Goal: Task Accomplishment & Management: Complete application form

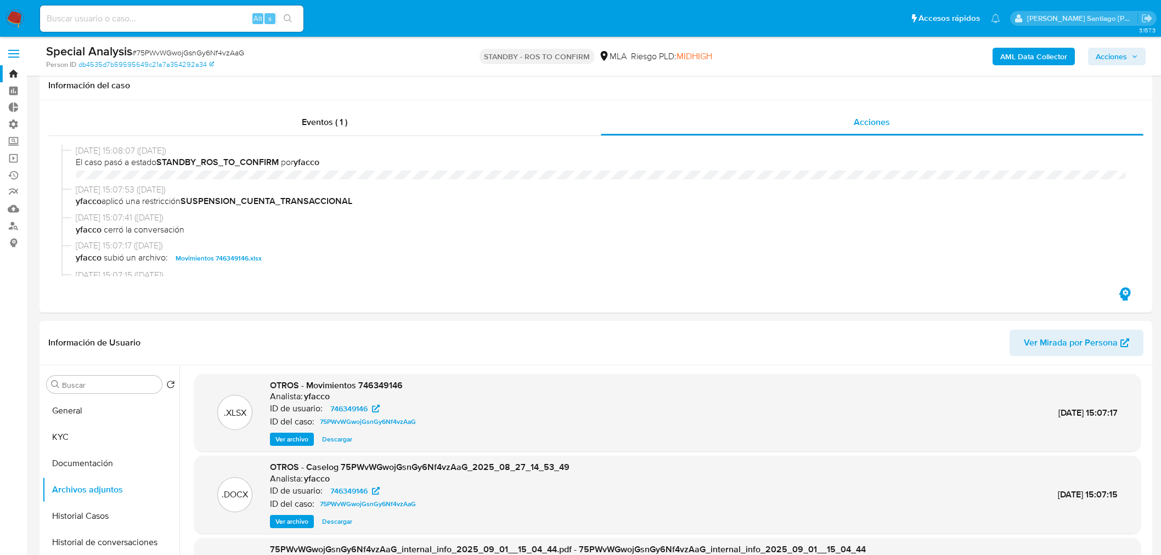
select select "10"
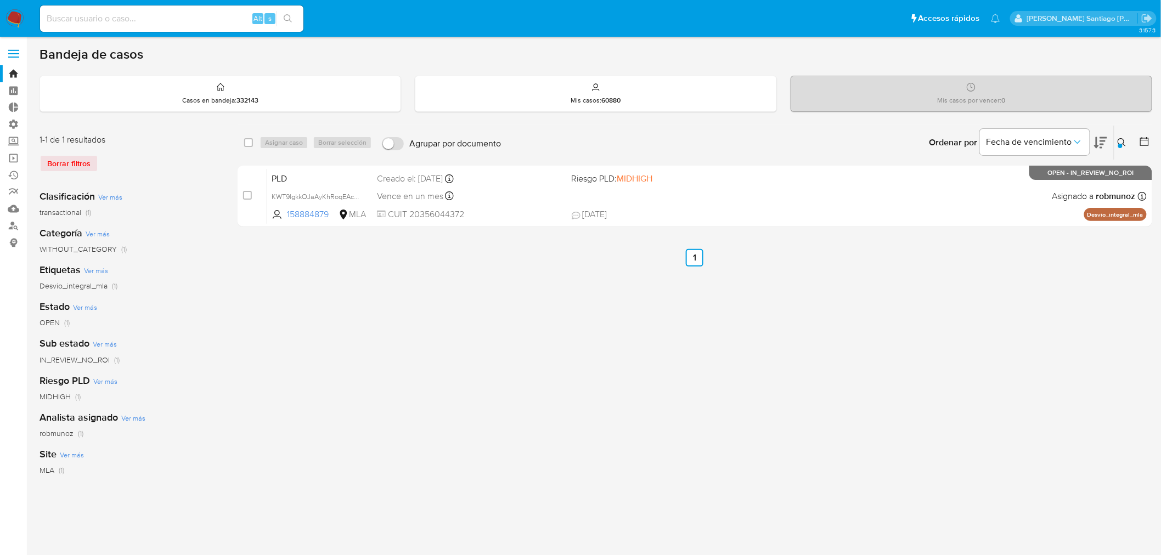
click at [17, 13] on img at bounding box center [14, 18] width 19 height 19
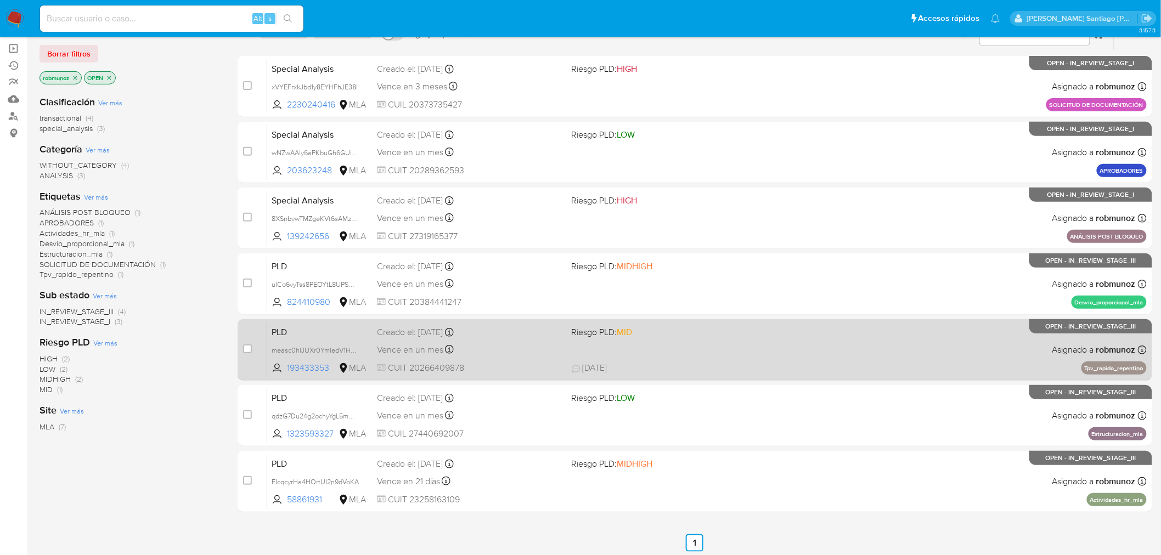
scroll to position [112, 0]
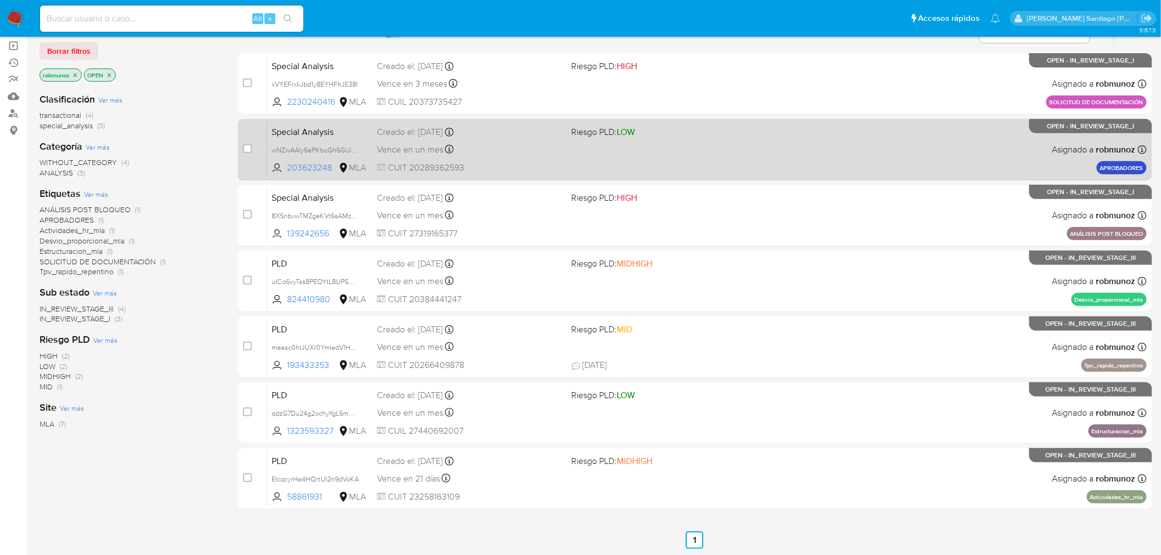
click at [975, 154] on div "Special Analysis wNZwAAly6aPKbuGh6GUi3NuO 203623248 MLA Riesgo PLD: LOW Creado …" at bounding box center [706, 149] width 879 height 55
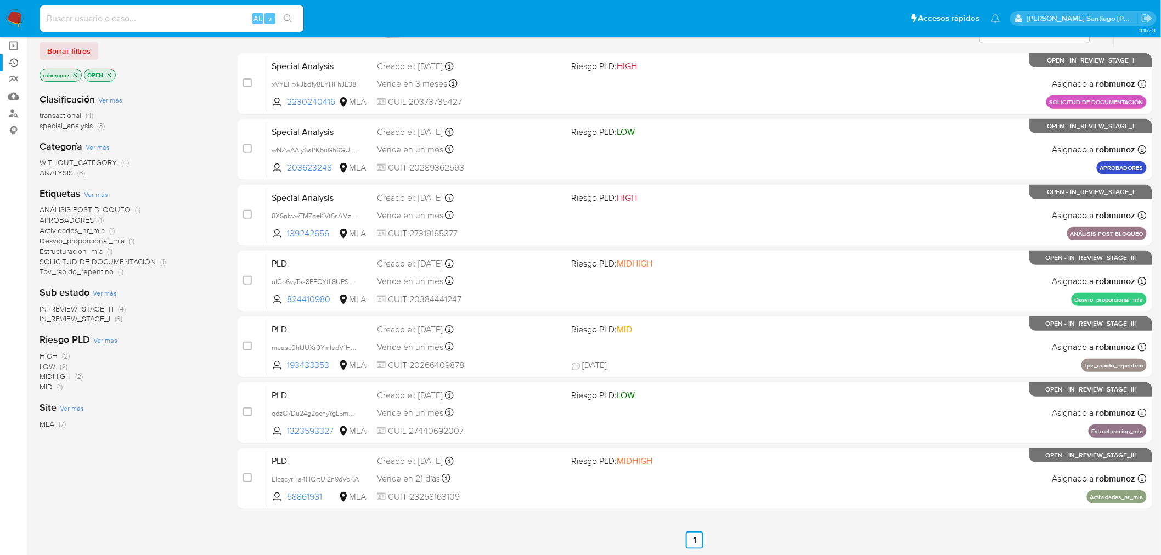
scroll to position [52, 0]
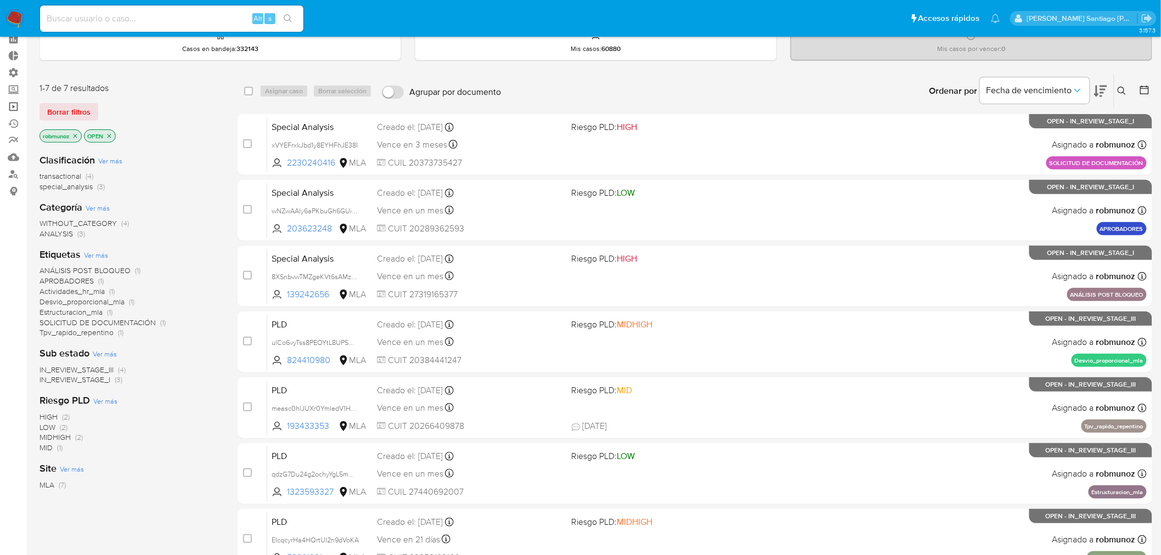
click at [14, 110] on link "Operaciones masivas" at bounding box center [65, 106] width 131 height 17
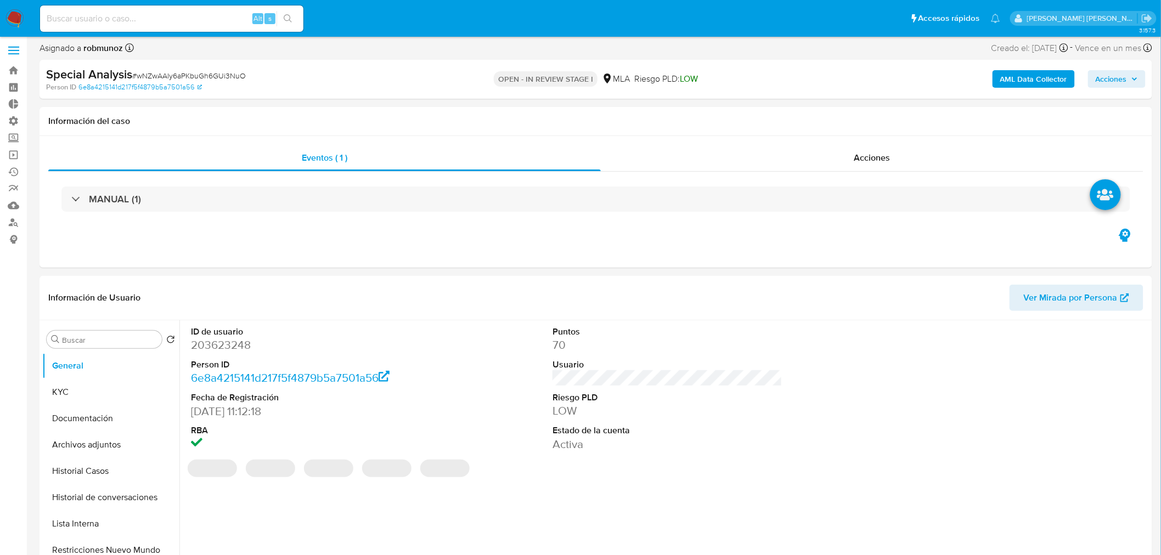
select select "10"
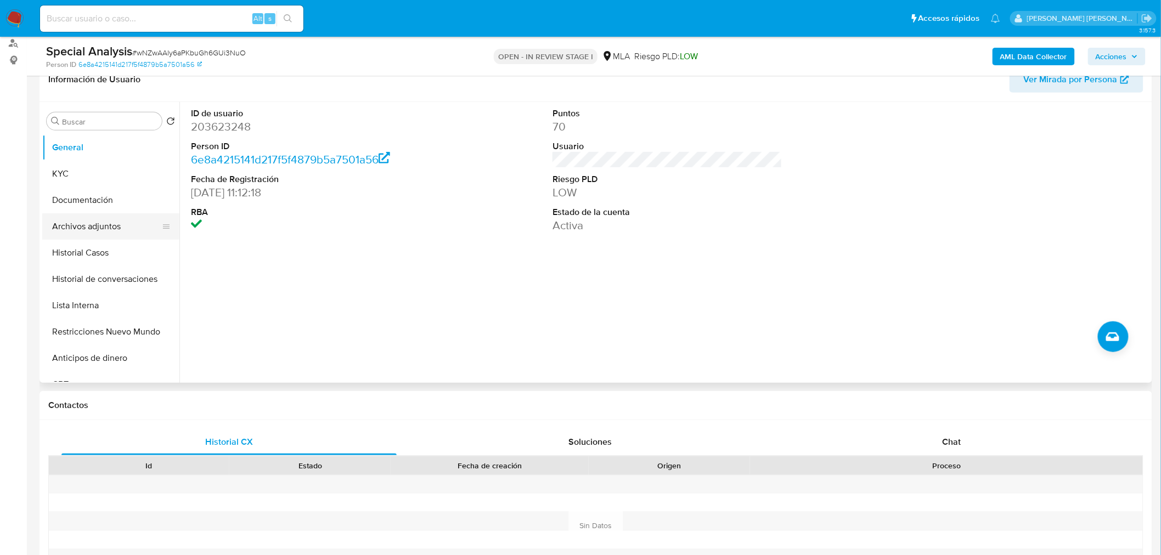
drag, startPoint x: 109, startPoint y: 227, endPoint x: 123, endPoint y: 231, distance: 15.4
click at [109, 227] on button "Archivos adjuntos" at bounding box center [106, 226] width 128 height 26
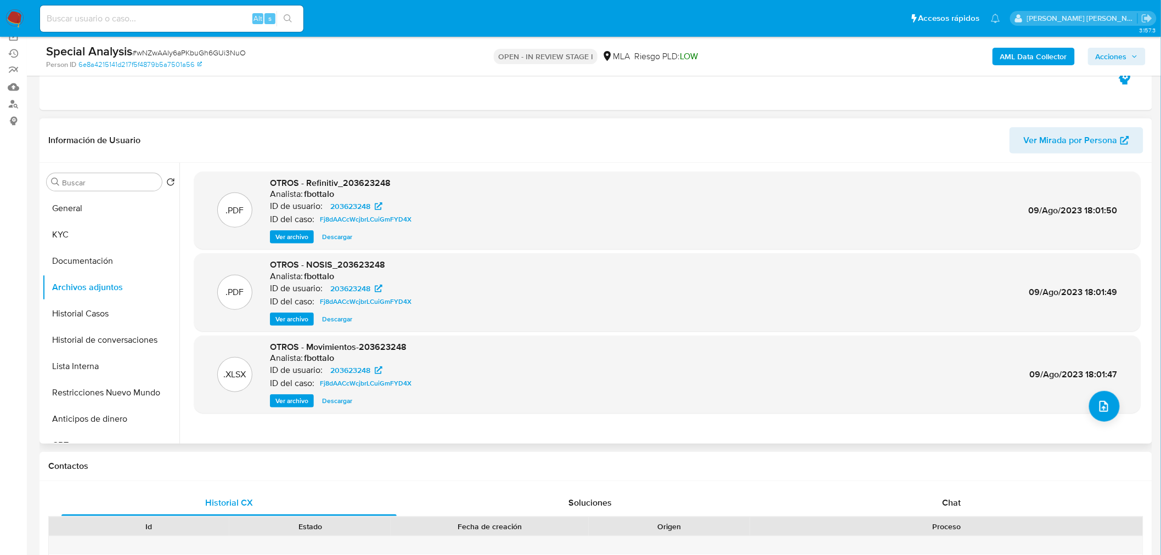
scroll to position [61, 0]
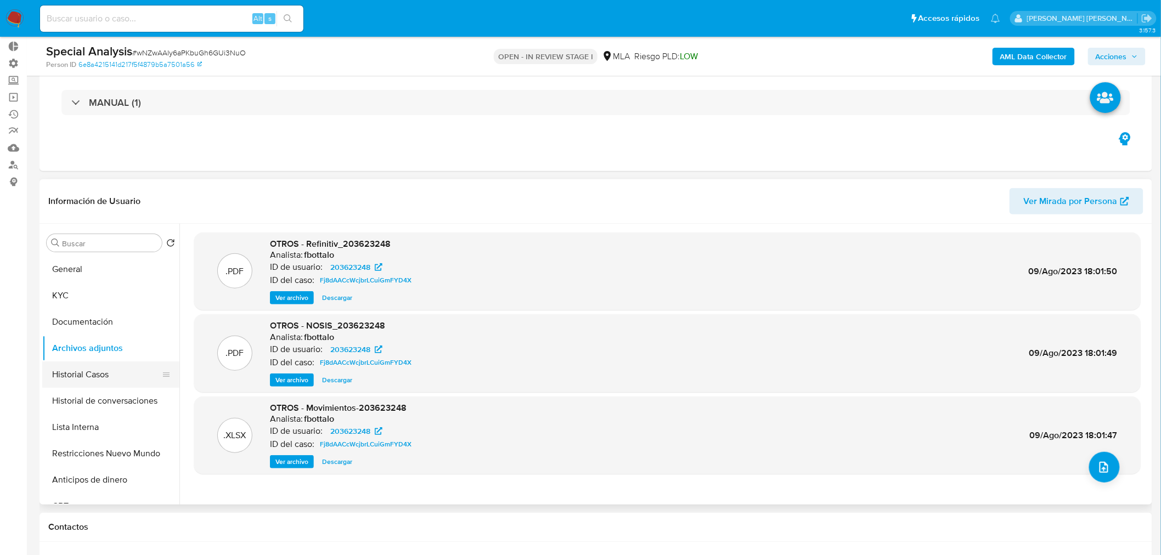
click at [66, 369] on button "Historial Casos" at bounding box center [106, 374] width 128 height 26
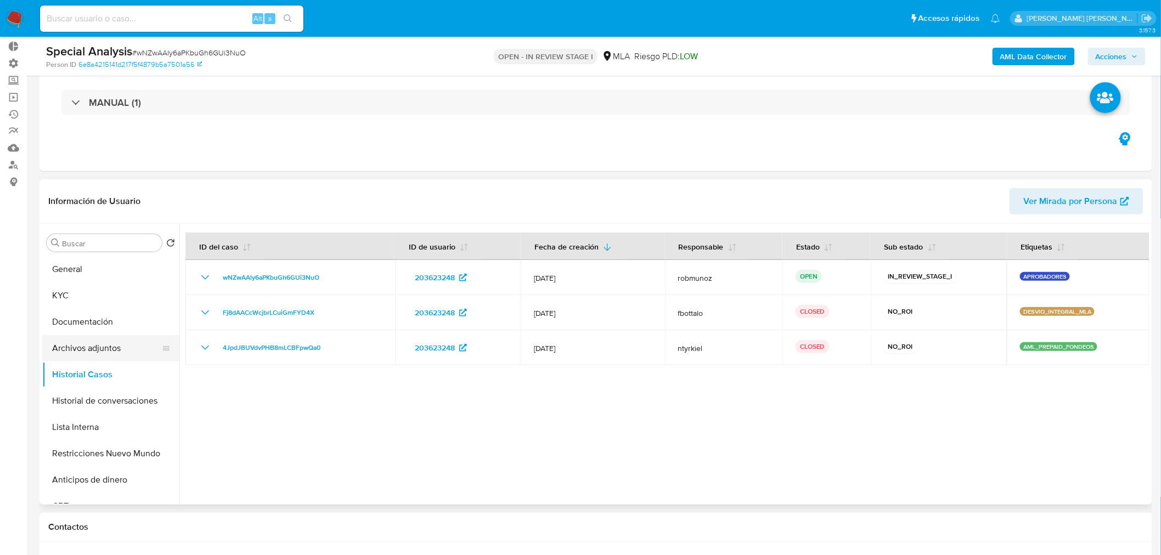
click at [101, 346] on button "Archivos adjuntos" at bounding box center [106, 348] width 128 height 26
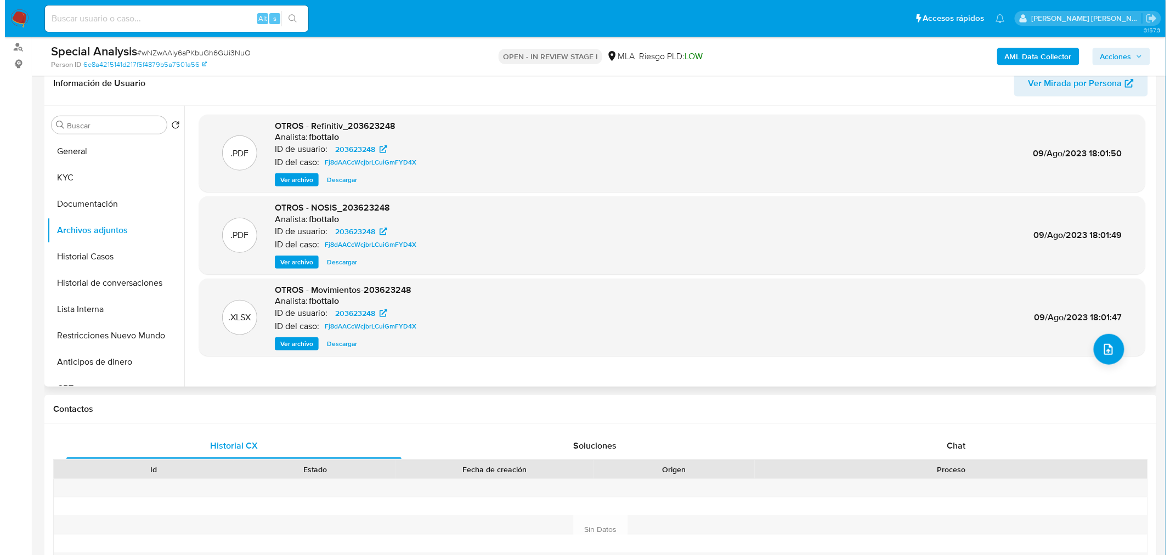
scroll to position [183, 0]
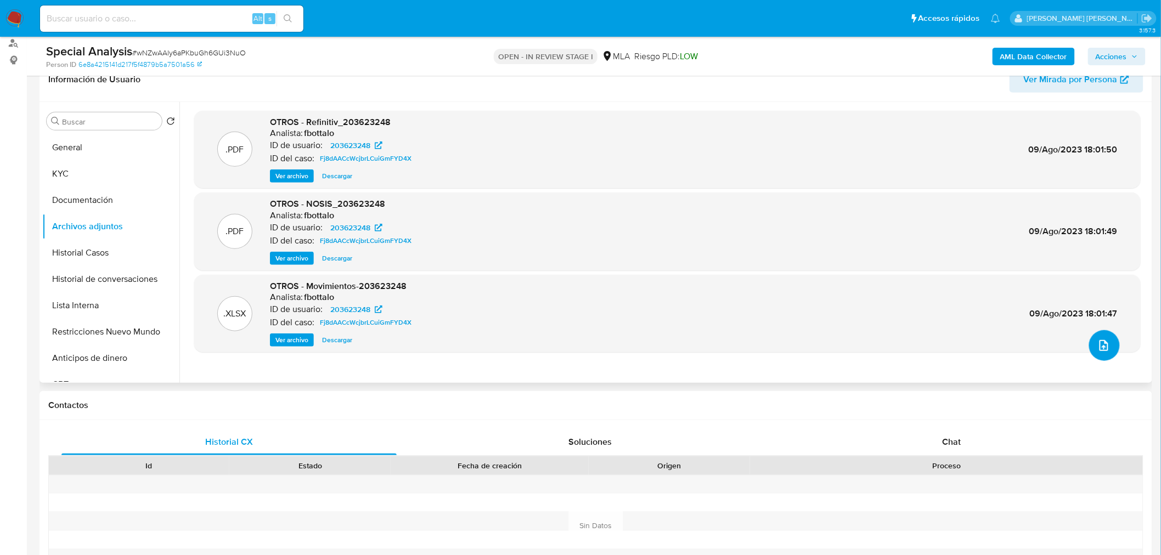
click at [1095, 334] on button "upload-file" at bounding box center [1104, 345] width 31 height 31
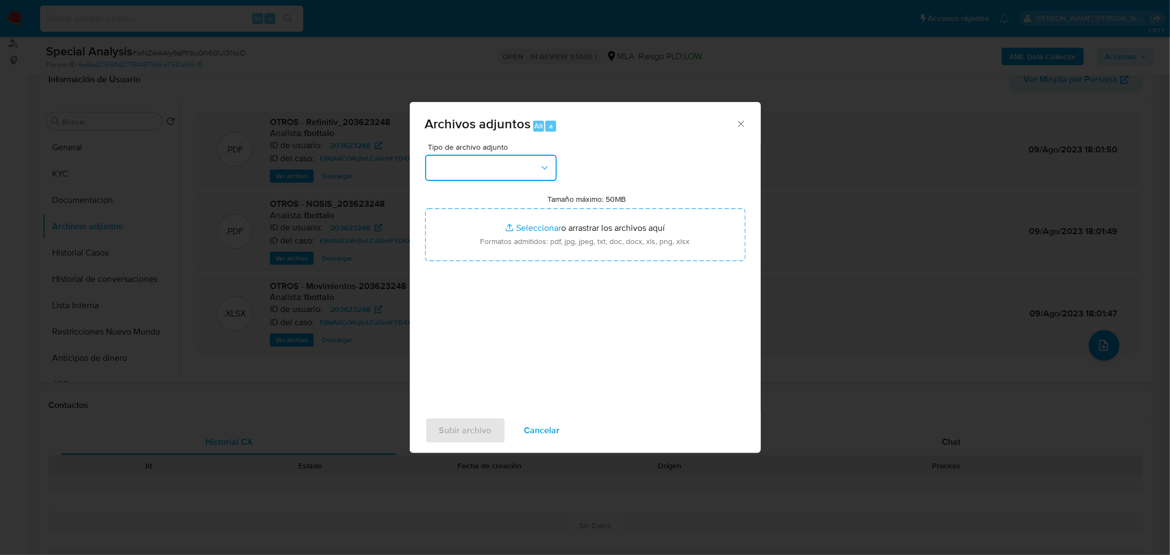
click at [533, 168] on button "button" at bounding box center [491, 168] width 132 height 26
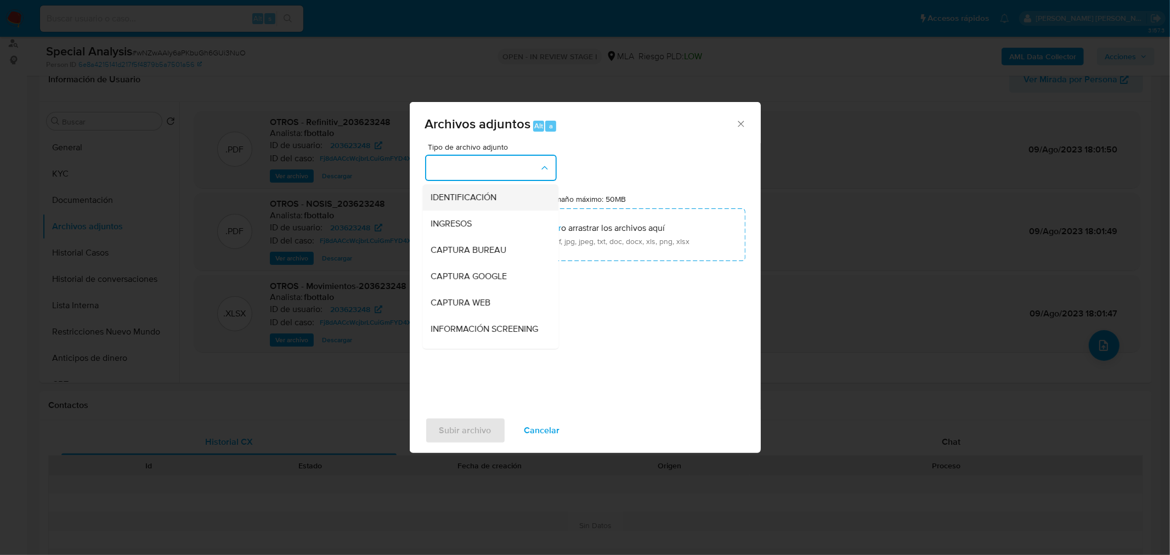
click at [536, 194] on li "IDENTIFICACIÓN" at bounding box center [490, 197] width 136 height 26
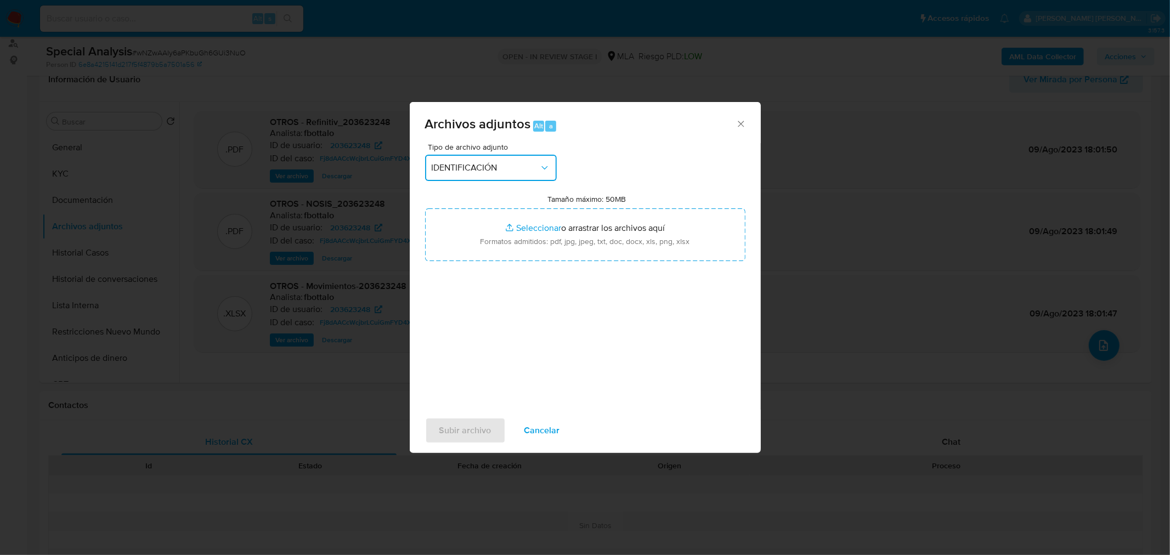
click at [532, 176] on button "IDENTIFICACIÓN" at bounding box center [491, 168] width 132 height 26
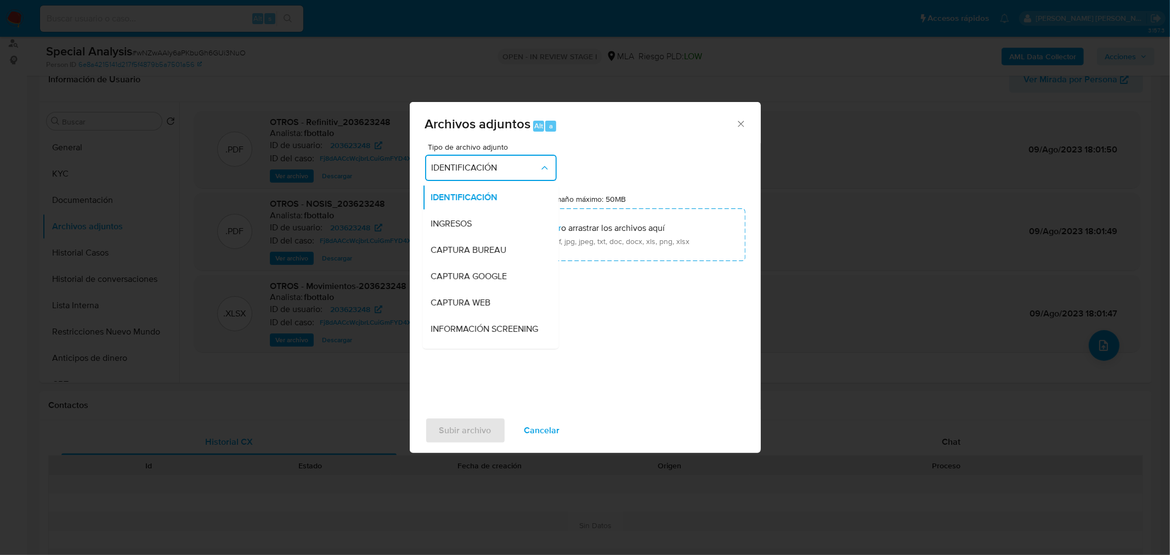
click at [534, 176] on button "IDENTIFICACIÓN" at bounding box center [491, 168] width 132 height 26
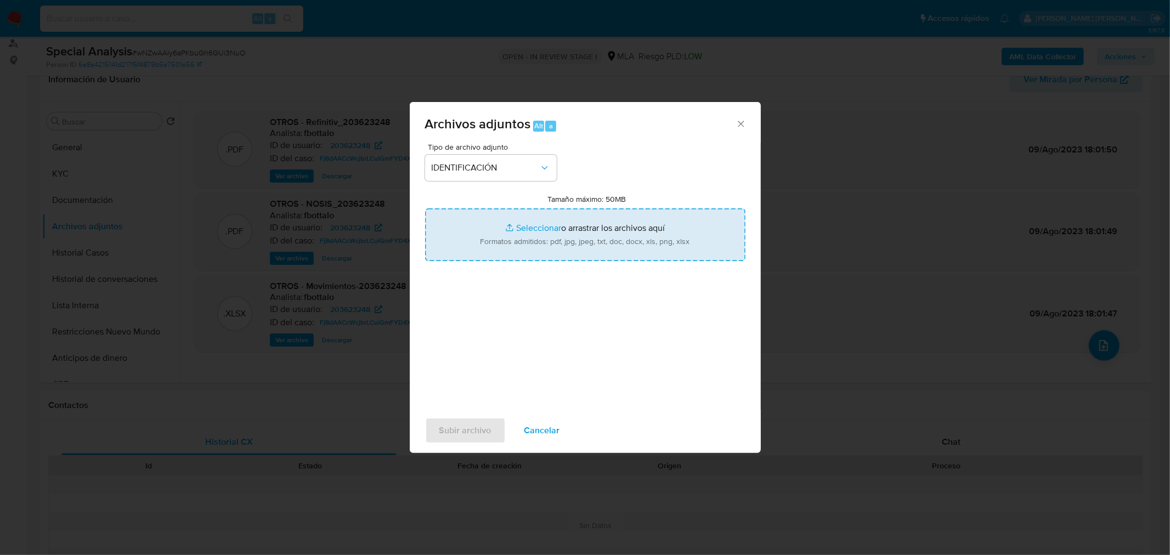
click at [578, 240] on input "Tamaño máximo: 50MB Seleccionar archivos" at bounding box center [585, 234] width 320 height 53
type input "C:\fakepath\Movimientos-ID 203623248.xlsx"
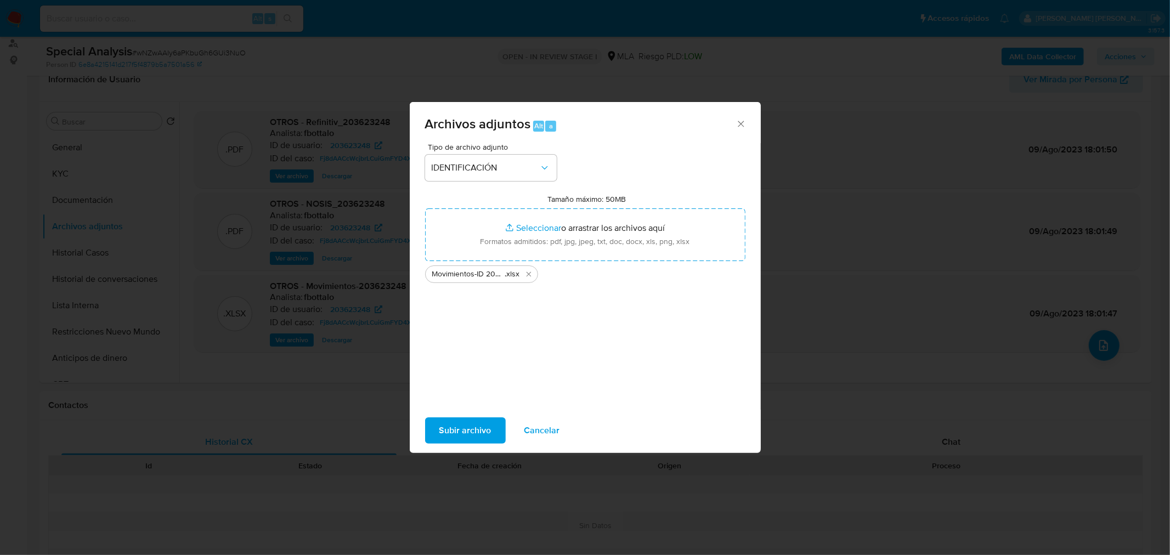
click at [494, 431] on button "Subir archivo" at bounding box center [465, 430] width 81 height 26
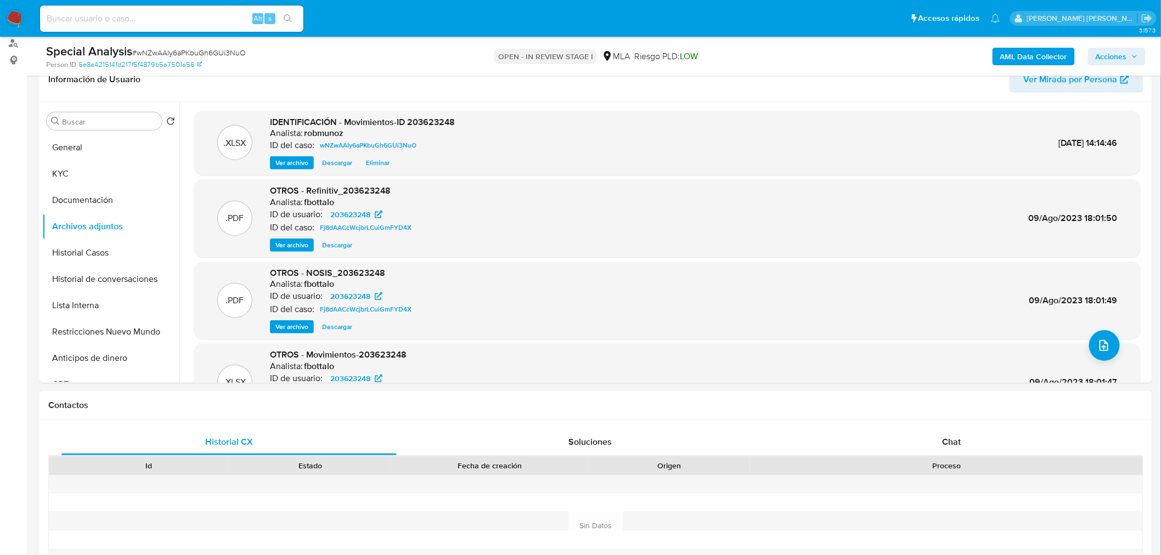
click at [1019, 59] on b "AML Data Collector" at bounding box center [1033, 57] width 67 height 18
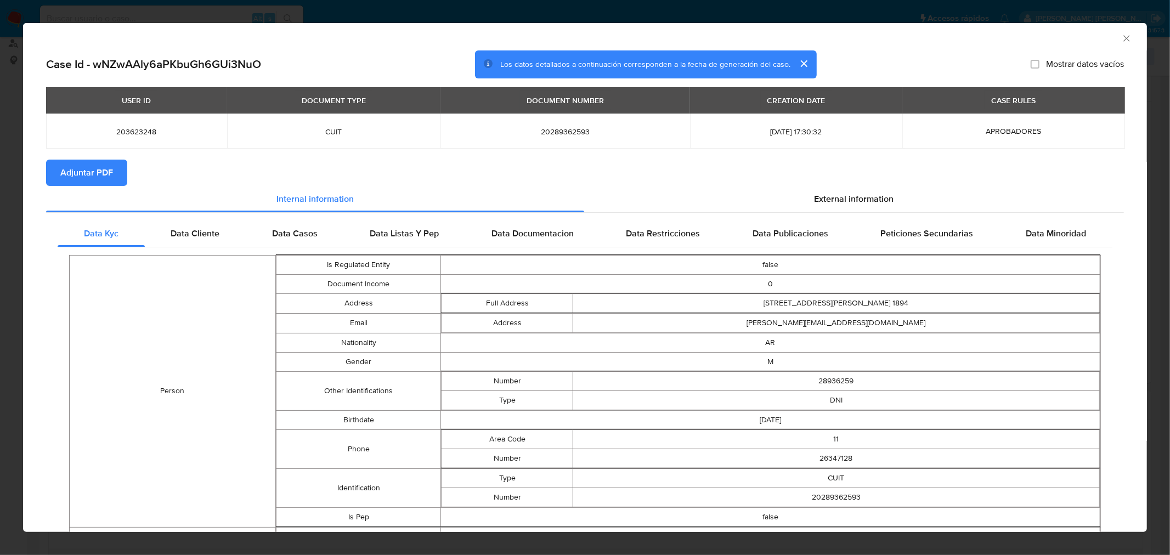
click at [111, 171] on span "Adjuntar PDF" at bounding box center [86, 173] width 53 height 24
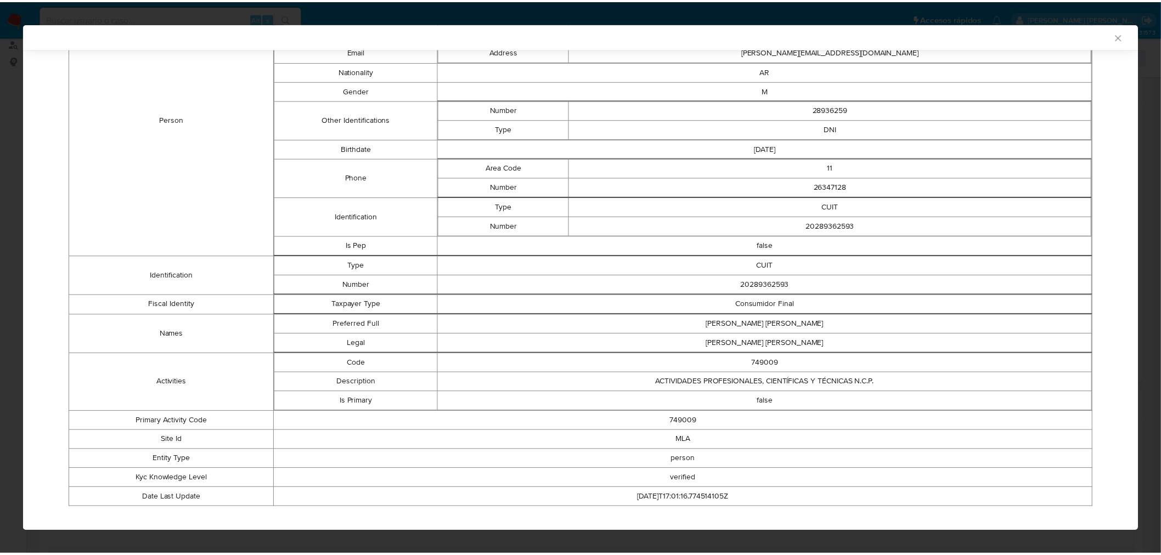
scroll to position [285, 0]
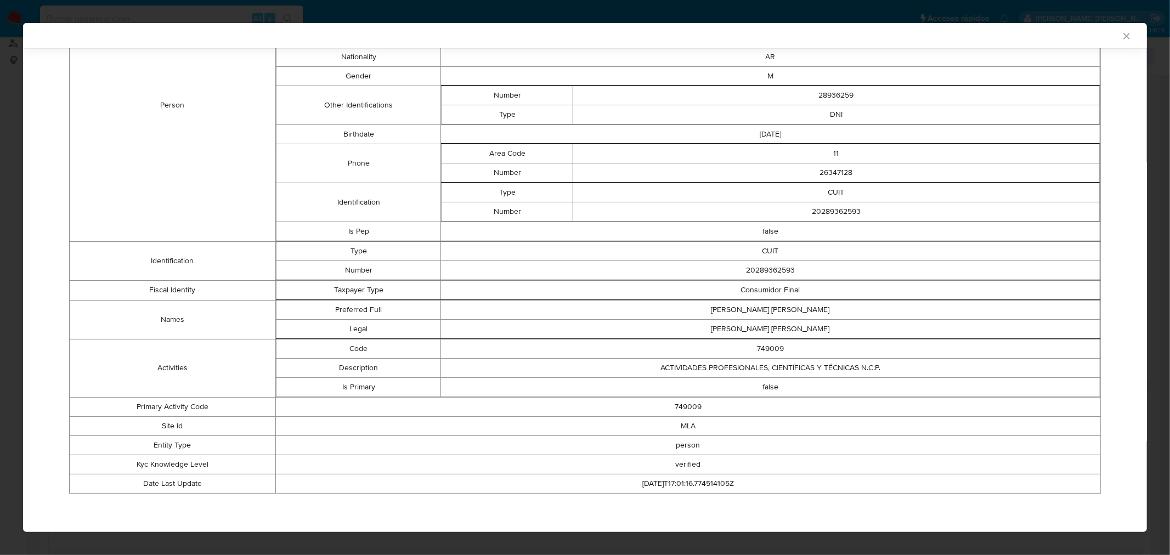
click at [1121, 37] on icon "Cerrar ventana" at bounding box center [1126, 36] width 11 height 11
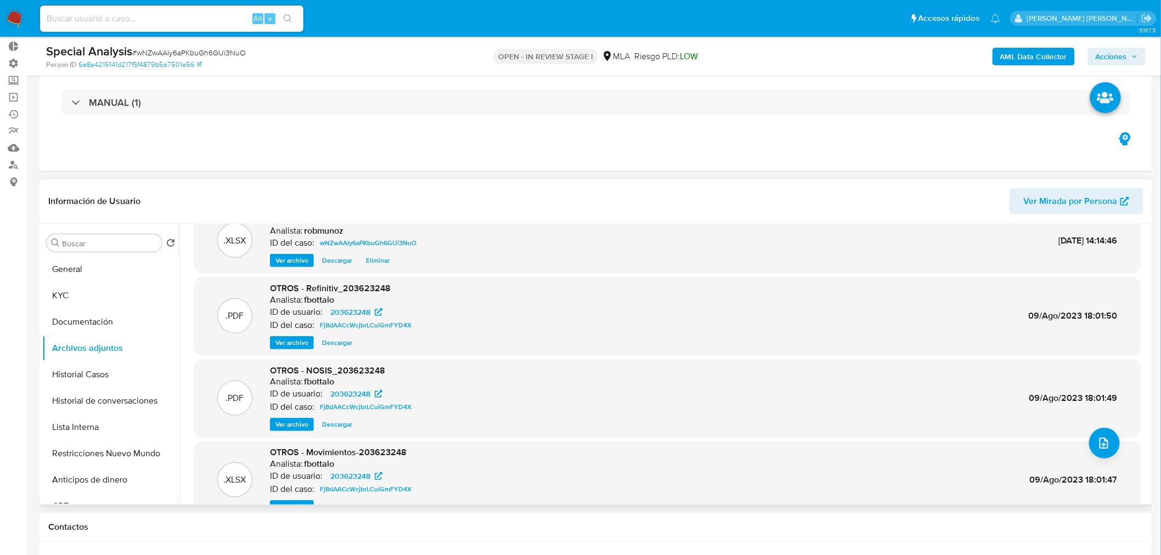
scroll to position [48, 0]
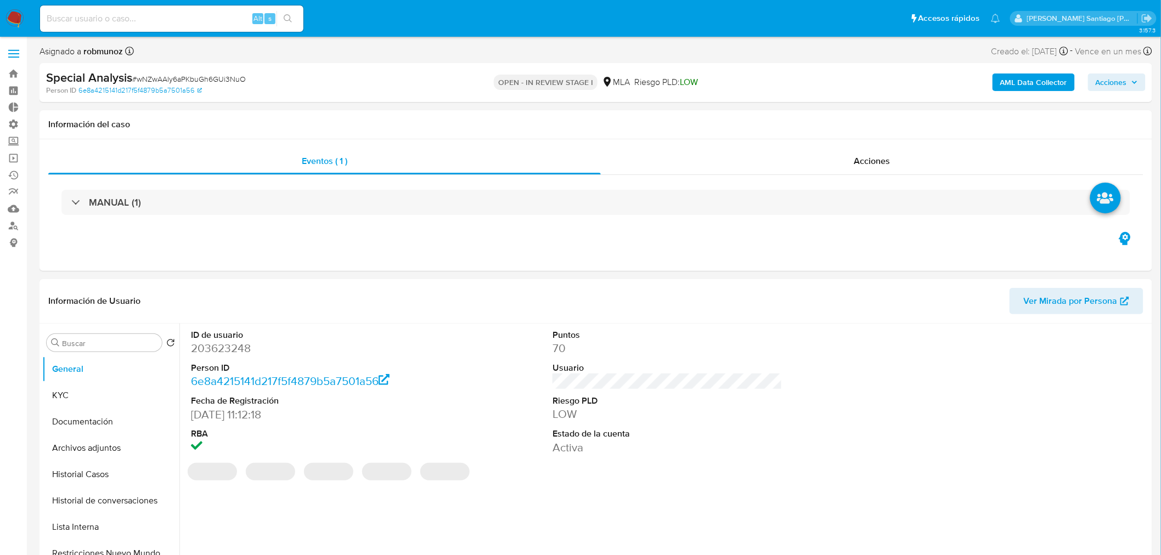
select select "10"
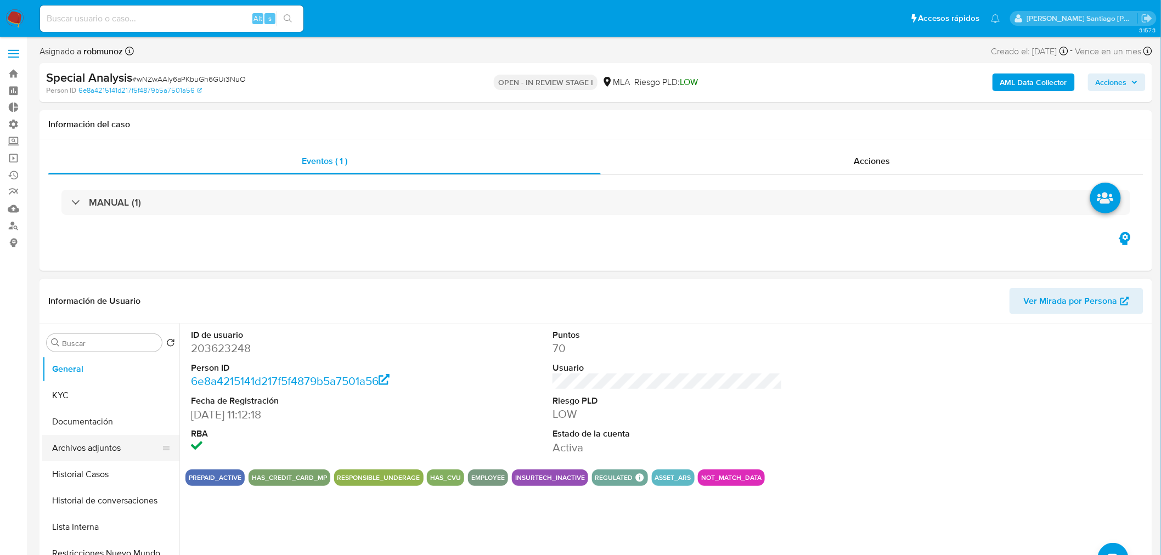
click at [83, 443] on button "Archivos adjuntos" at bounding box center [106, 448] width 128 height 26
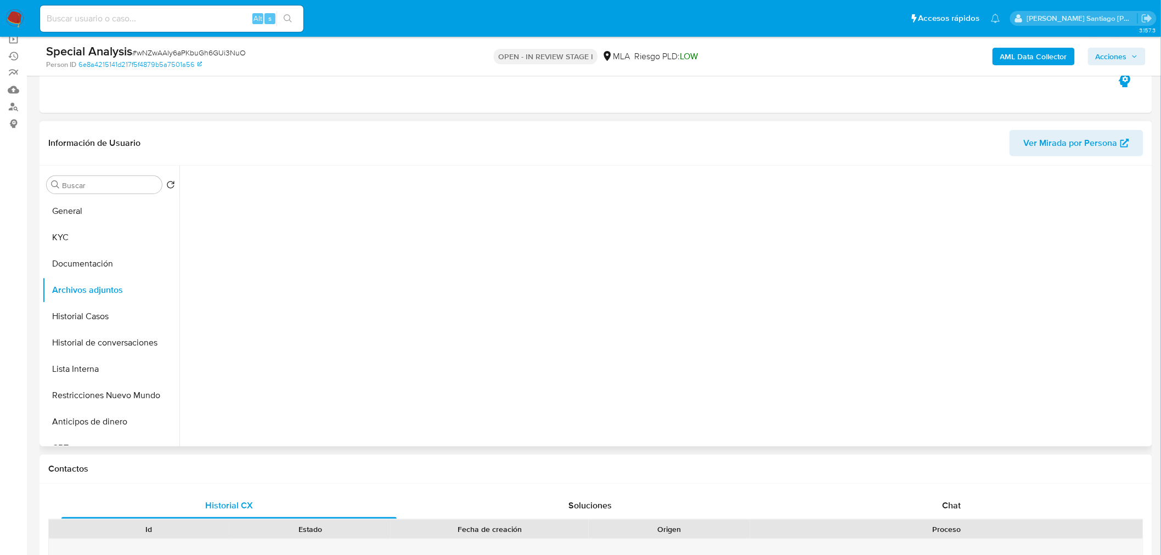
scroll to position [122, 0]
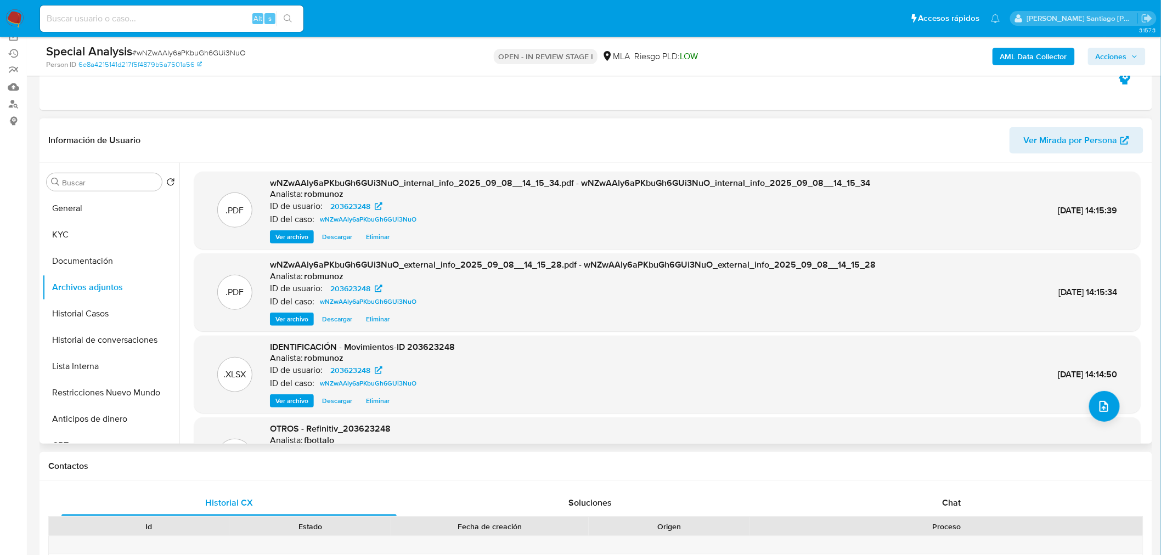
click at [283, 317] on span "Ver archivo" at bounding box center [291, 319] width 33 height 11
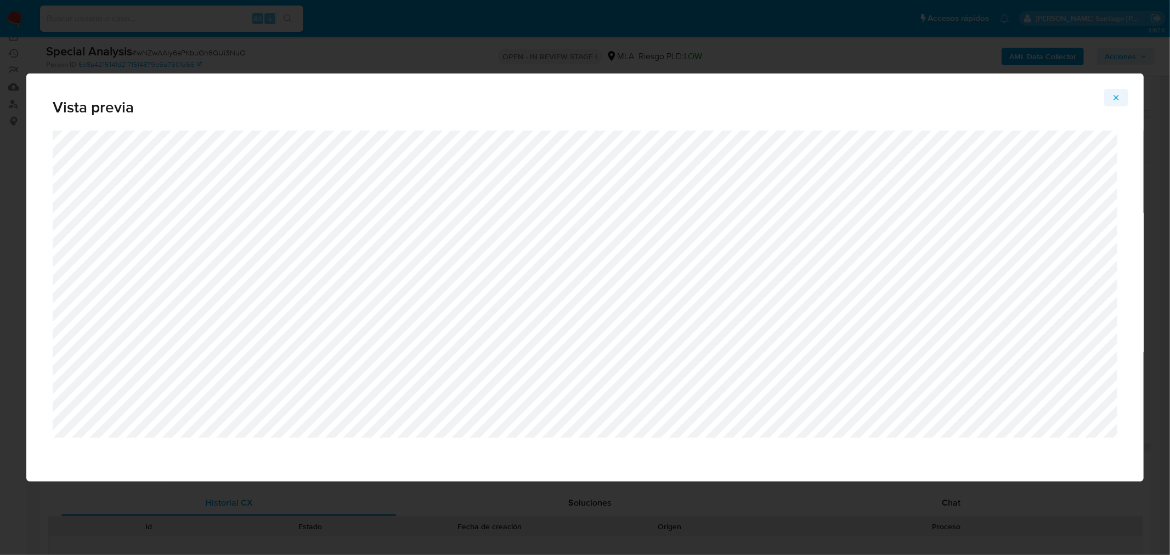
click at [1115, 97] on icon "Attachment preview" at bounding box center [1116, 97] width 9 height 9
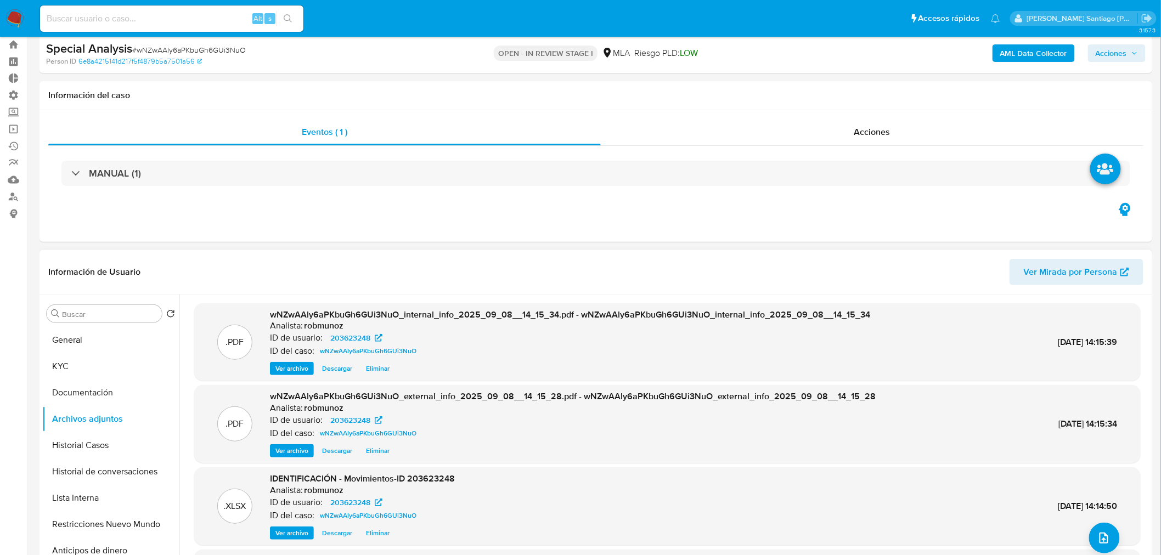
scroll to position [0, 0]
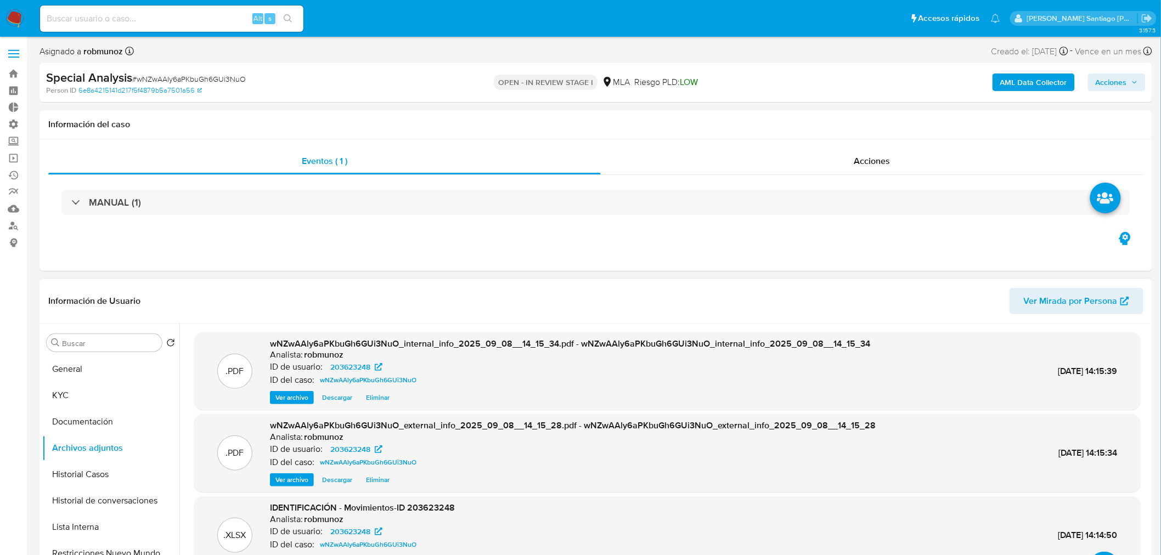
click at [228, 74] on span "# wNZwAAly6aPKbuGh6GUi3NuO" at bounding box center [189, 79] width 114 height 11
copy span "wNZwAAly6aPKbuGh6GUi3NuO"
click at [188, 19] on input at bounding box center [171, 19] width 263 height 14
paste input "z5gRsugB9K32Kz6Zu3gHkTsy"
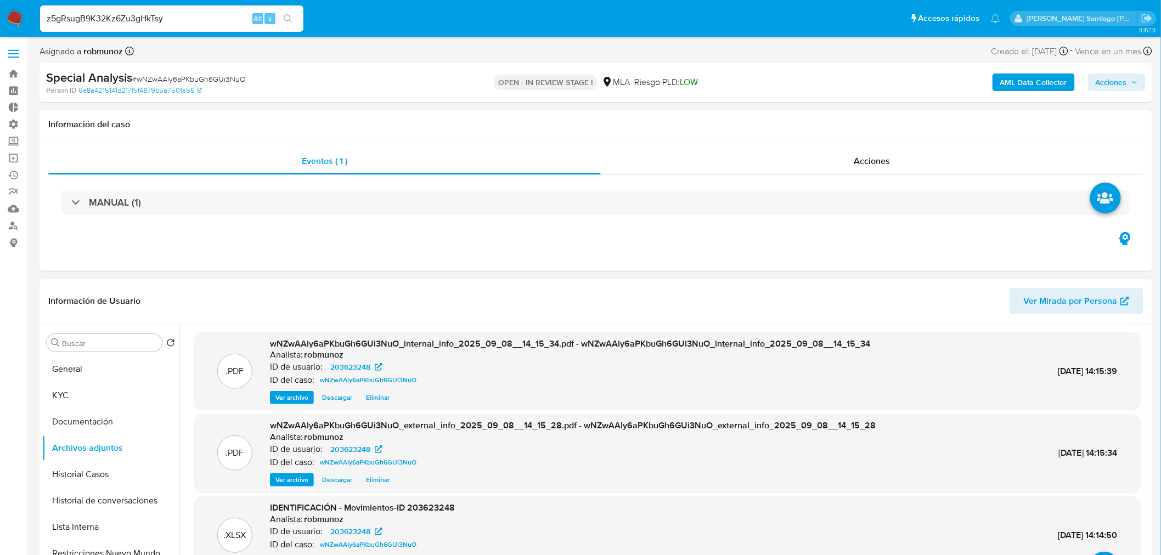
type input "z5gRsugB9K32Kz6Zu3gHkTsy"
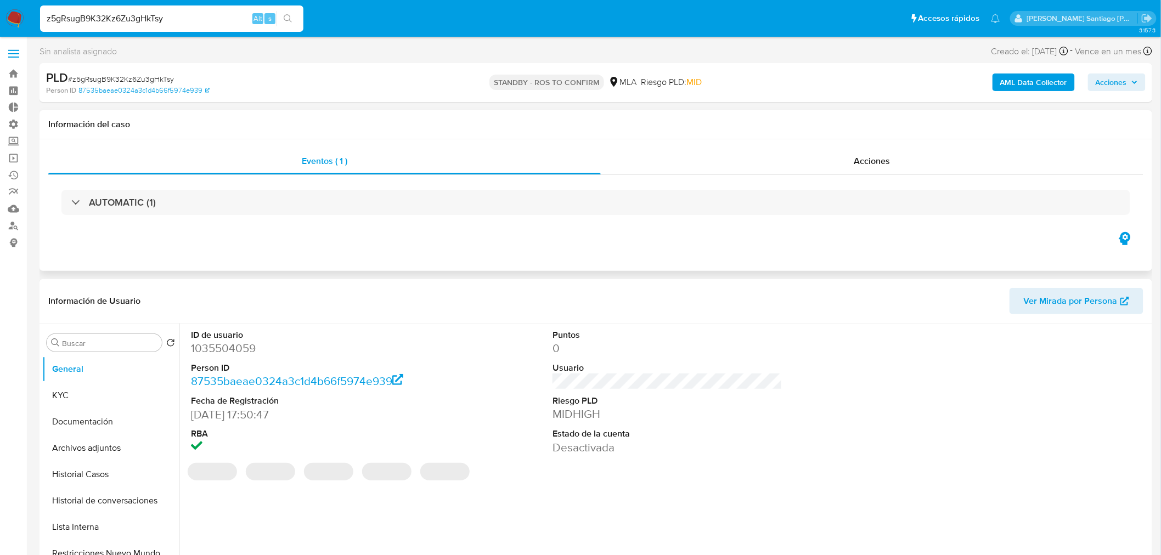
select select "10"
click at [947, 165] on div "Acciones" at bounding box center [872, 161] width 543 height 26
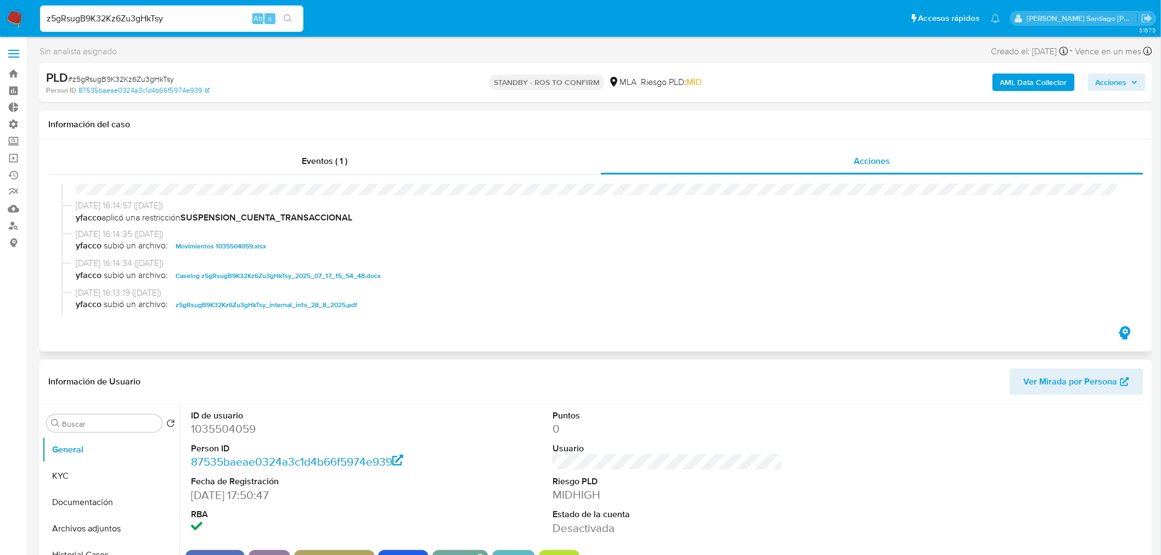
scroll to position [61, 0]
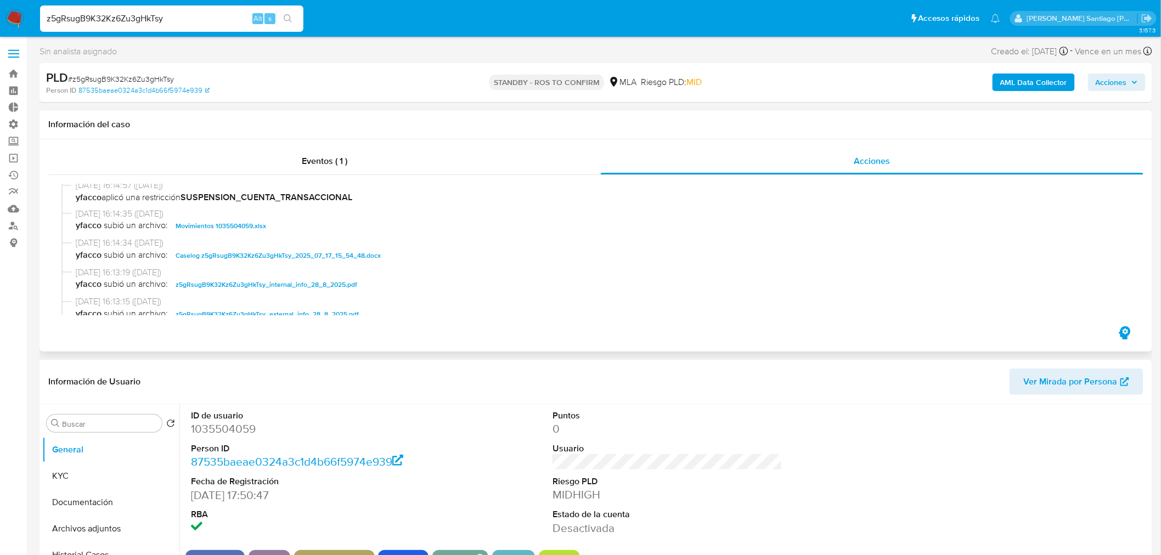
click at [320, 262] on div "28/08/2025 16:14:34 (hace 11 días) yfacco subió un archivo: Caselog z5gRsugB9K3…" at bounding box center [595, 252] width 1069 height 30
click at [325, 250] on span "Caselog z5gRsugB9K32Kz6Zu3gHkTsy_2025_07_17_15_54_48.docx" at bounding box center [278, 255] width 205 height 13
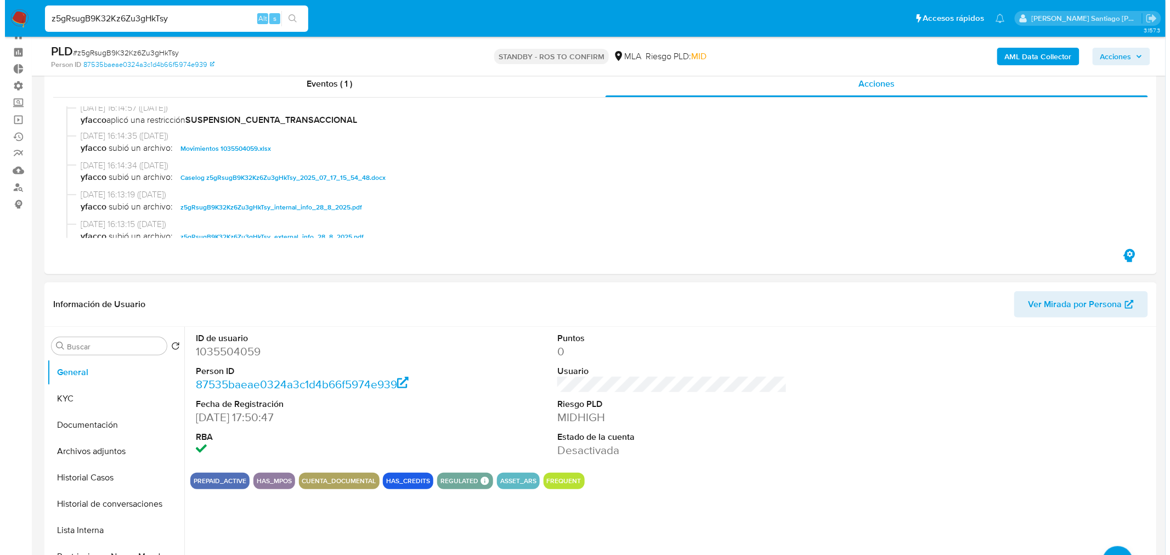
scroll to position [122, 0]
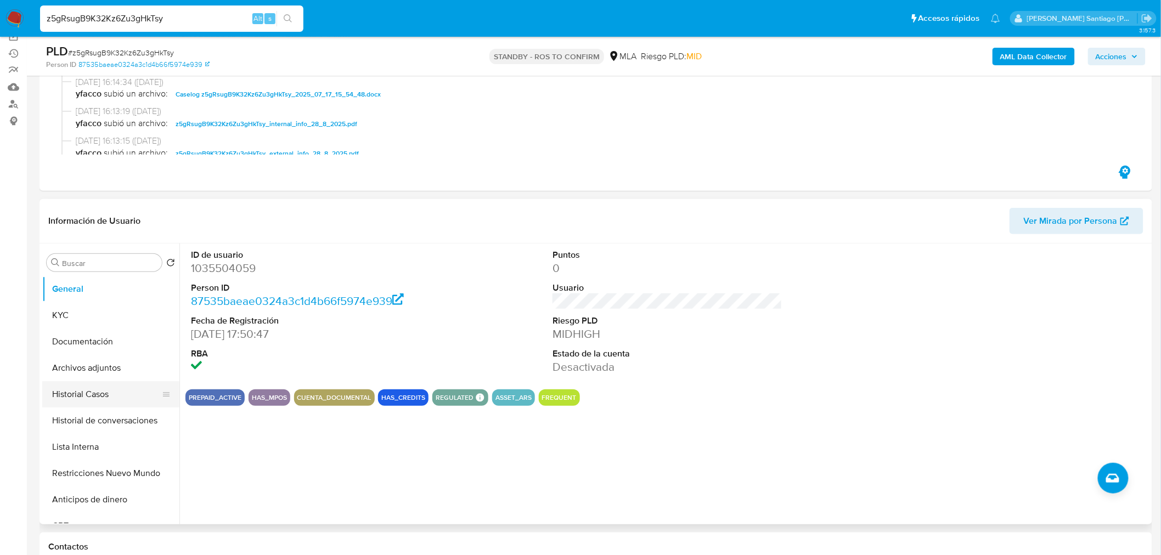
click at [103, 404] on button "Historial Casos" at bounding box center [106, 394] width 128 height 26
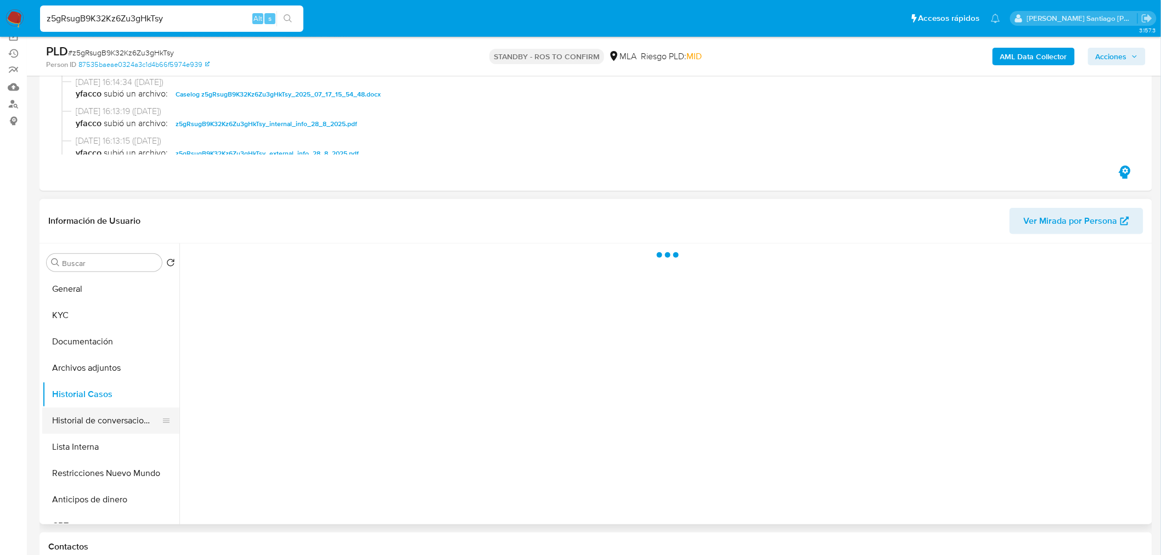
click at [106, 426] on button "Historial de conversaciones" at bounding box center [106, 421] width 128 height 26
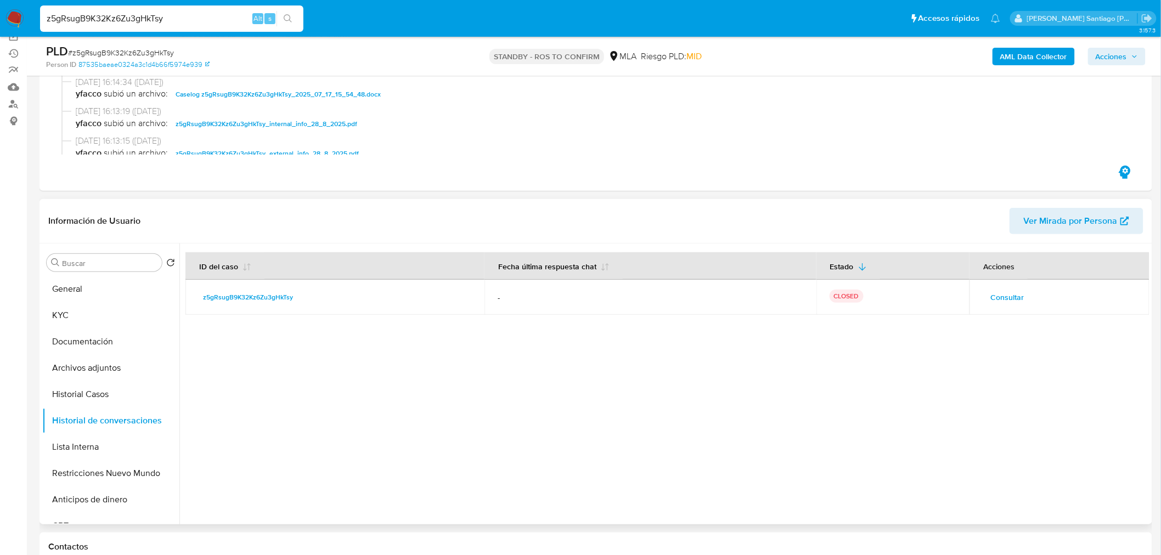
click at [996, 303] on span "Consultar" at bounding box center [1006, 297] width 33 height 15
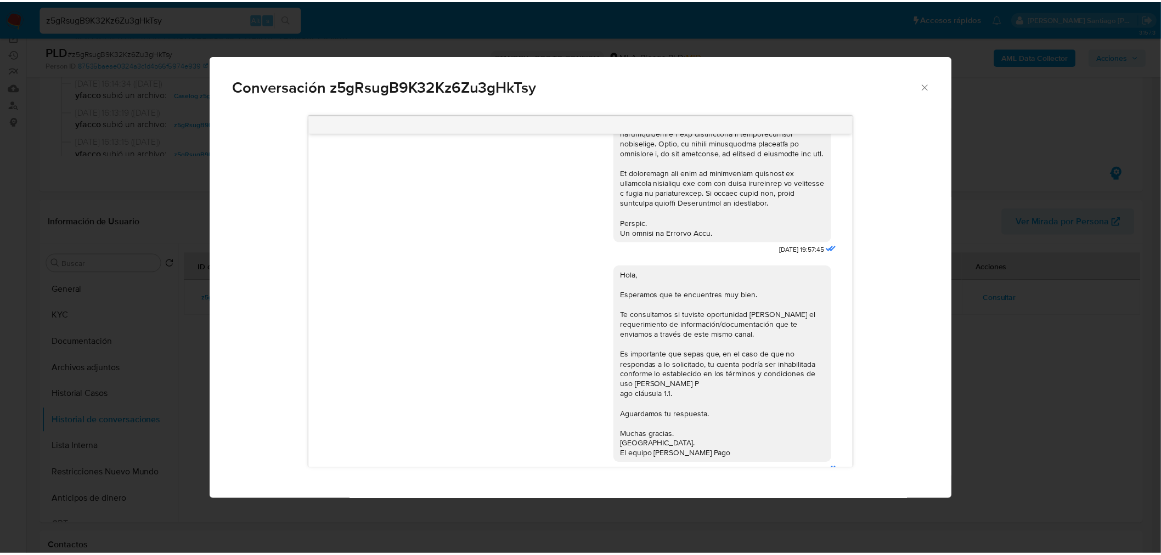
scroll to position [527, 0]
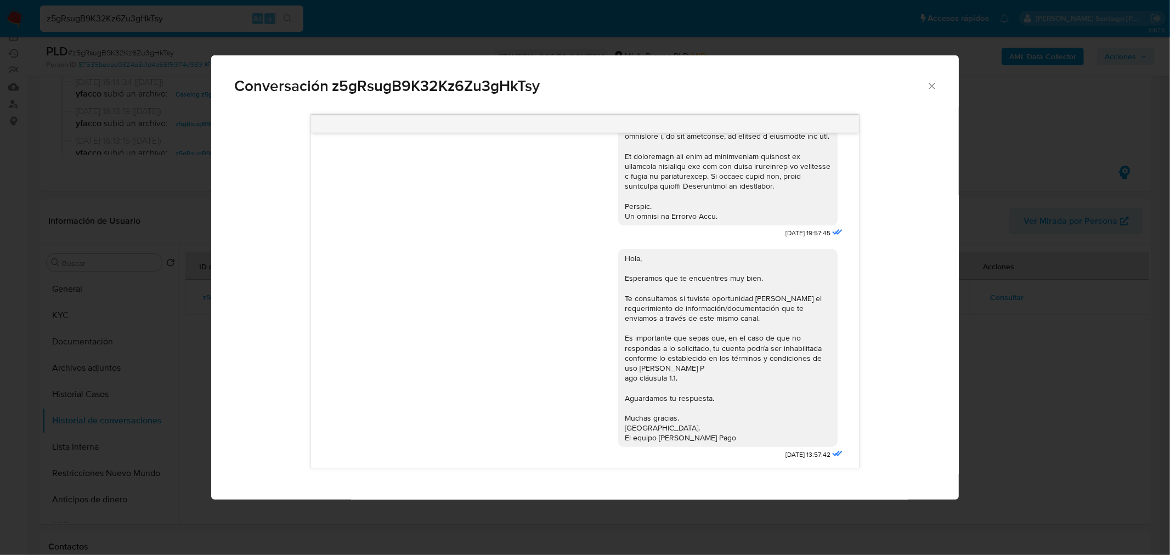
click at [929, 88] on icon "Cerrar" at bounding box center [931, 86] width 11 height 11
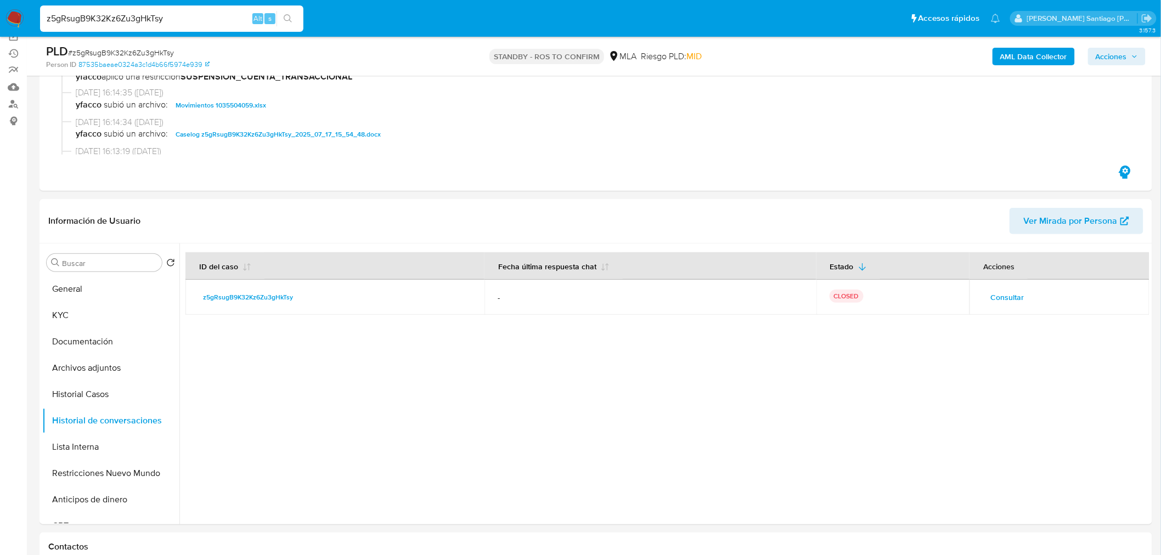
scroll to position [0, 0]
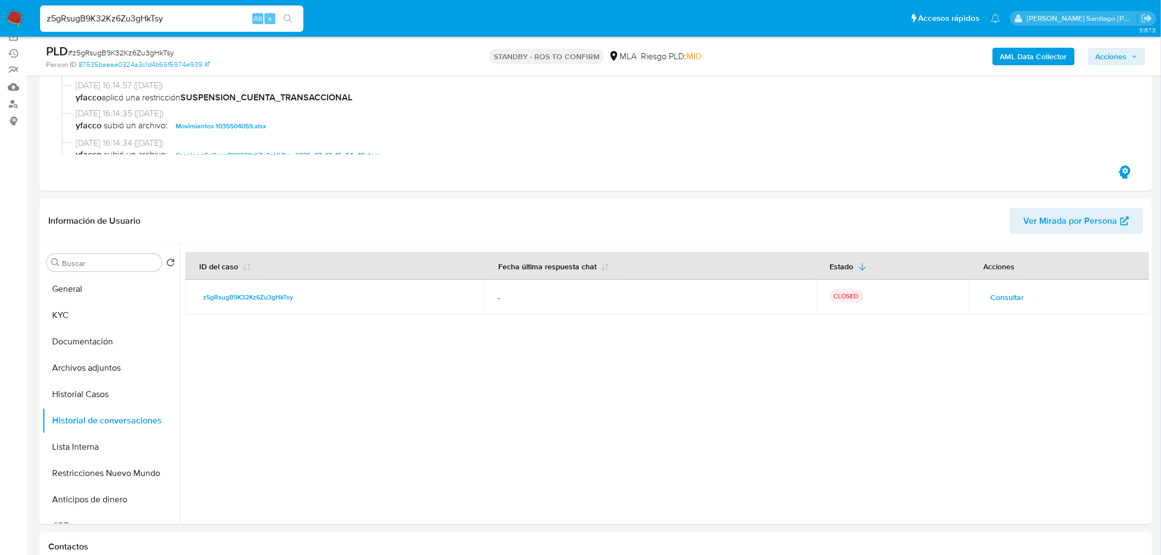
click at [147, 52] on span "# z5gRsugB9K32Kz6Zu3gHkTsy" at bounding box center [121, 52] width 106 height 11
copy span "z5gRsugB9K32Kz6Zu3gHkTsy"
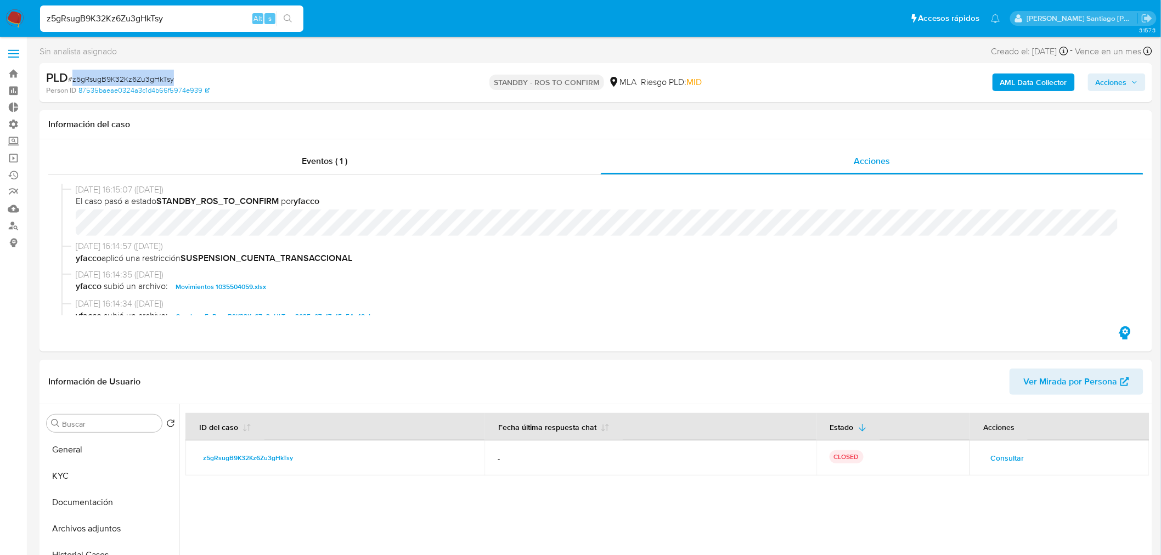
click at [15, 12] on img at bounding box center [14, 18] width 19 height 19
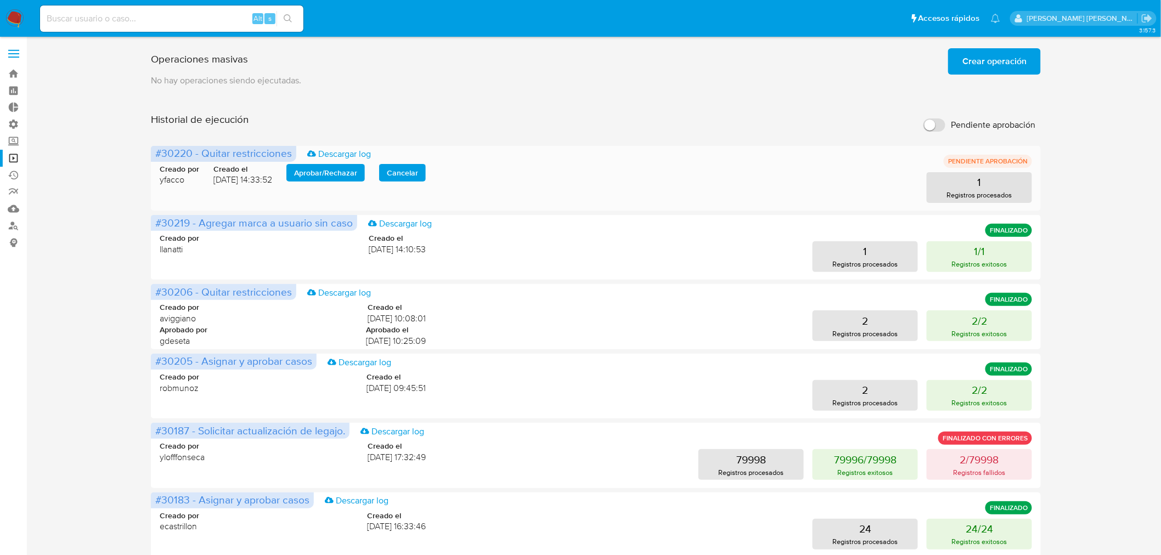
click at [300, 176] on span "Aprobar / Rechazar" at bounding box center [325, 172] width 63 height 15
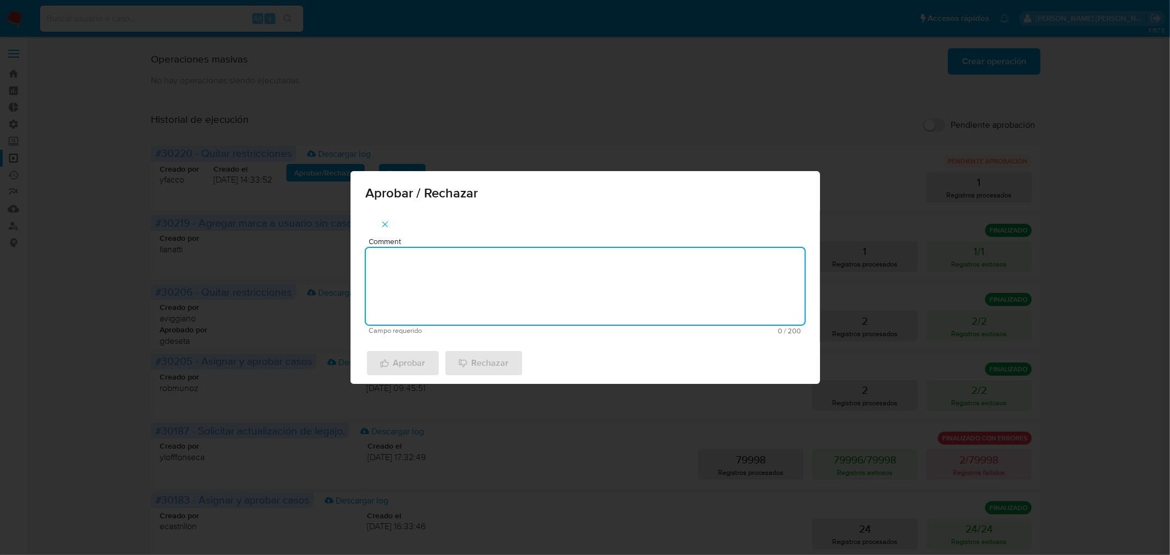
click at [489, 284] on textarea "Comment" at bounding box center [585, 286] width 439 height 77
type textarea "AML"
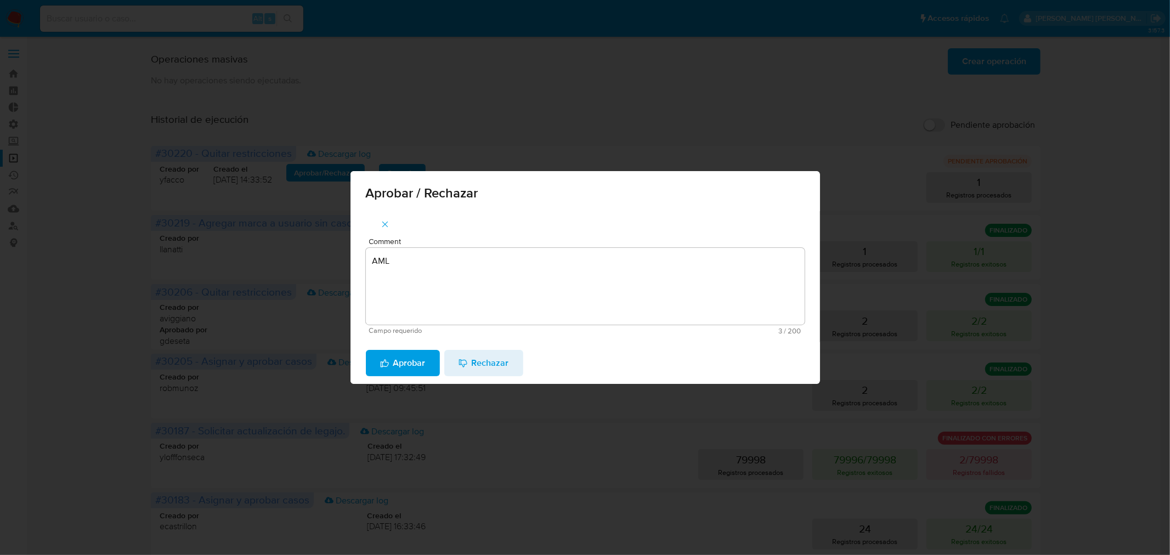
click at [423, 357] on span "Aprobar" at bounding box center [403, 363] width 46 height 24
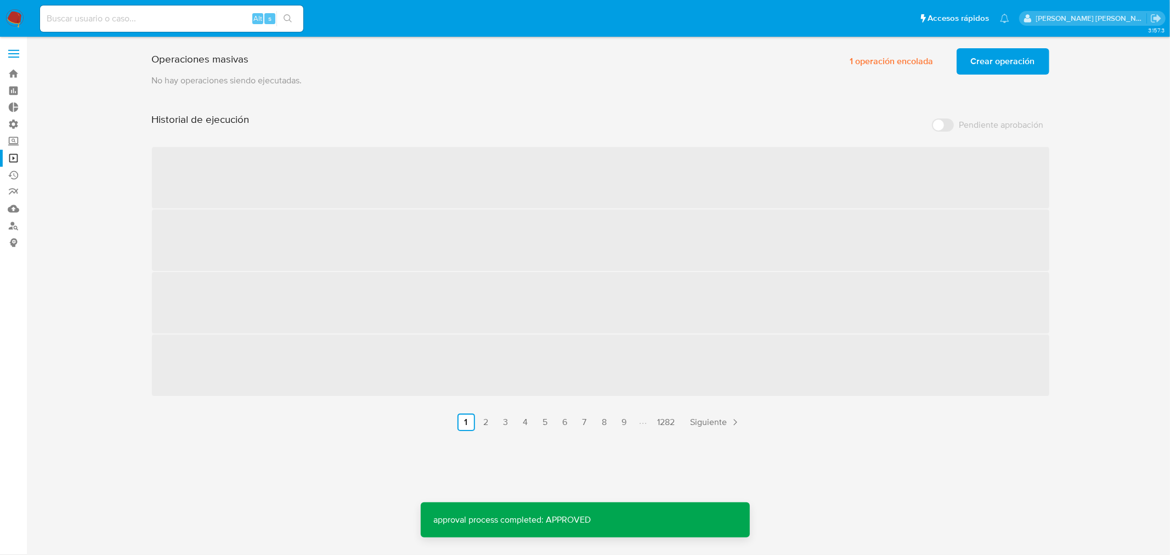
click at [9, 19] on img at bounding box center [14, 18] width 19 height 19
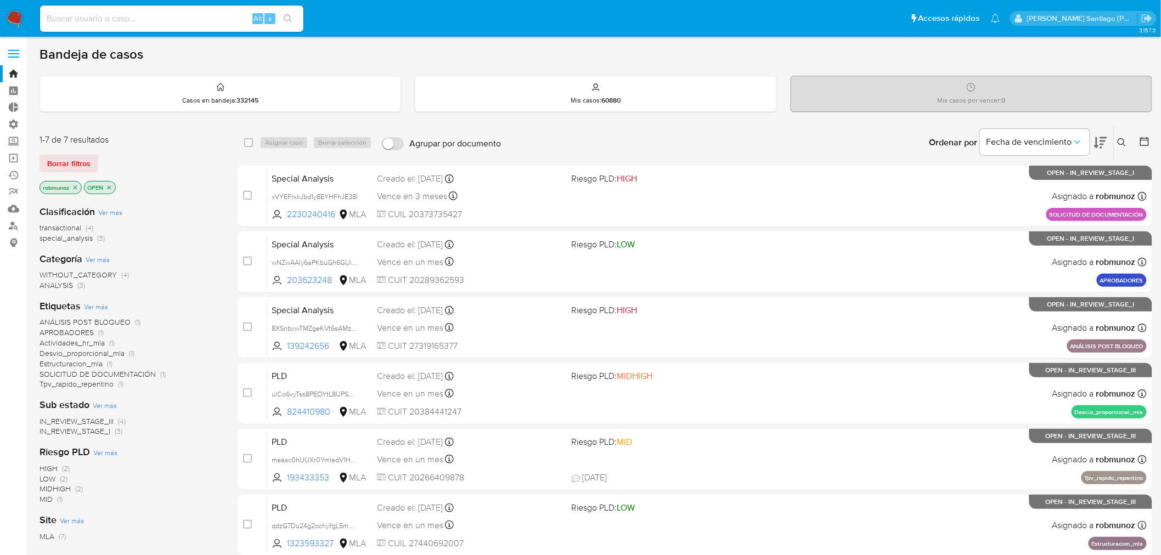
click at [1126, 143] on icon at bounding box center [1121, 142] width 9 height 9
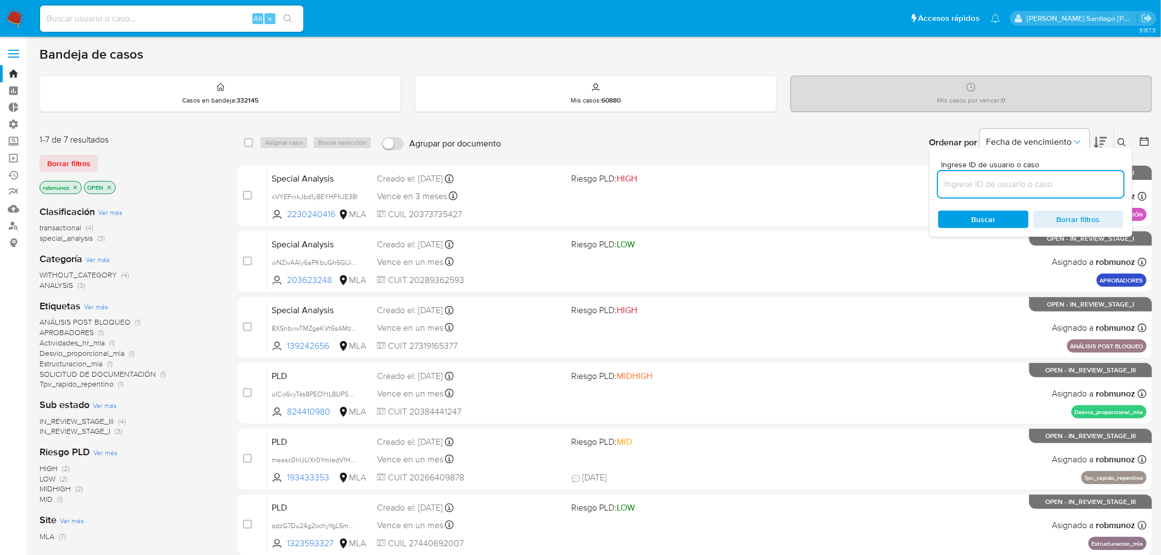
click at [975, 178] on input at bounding box center [1030, 184] width 185 height 14
type input "z5gRsugB9K32Kz6Zu3gHkTsy"
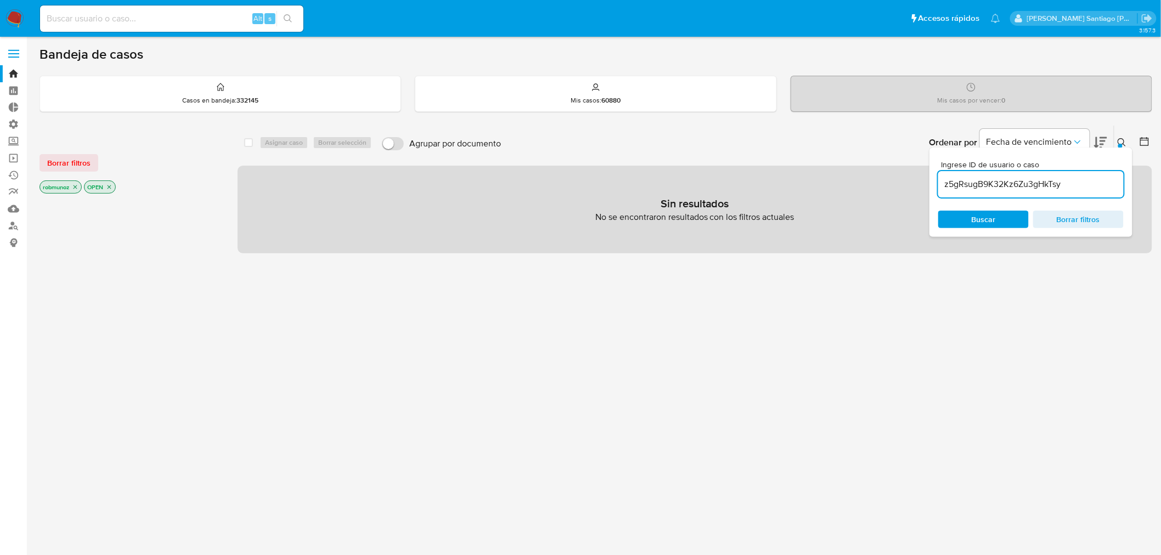
click at [1073, 179] on input "z5gRsugB9K32Kz6Zu3gHkTsy" at bounding box center [1030, 184] width 185 height 14
drag, startPoint x: 61, startPoint y: 165, endPoint x: 163, endPoint y: 176, distance: 102.0
click at [64, 163] on span "Borrar filtros" at bounding box center [68, 162] width 43 height 15
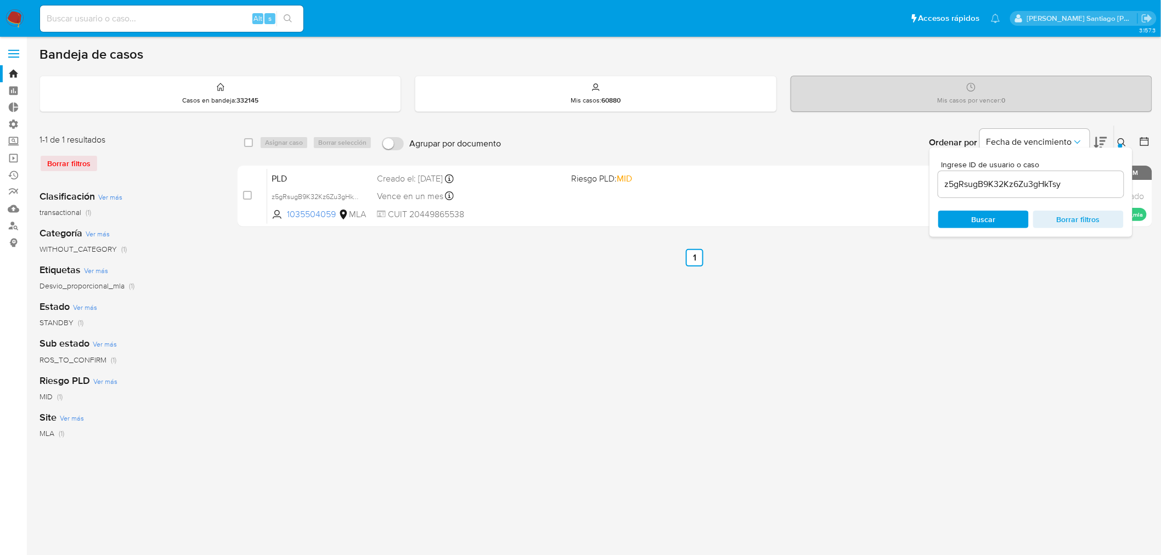
click at [1119, 142] on icon at bounding box center [1121, 142] width 9 height 9
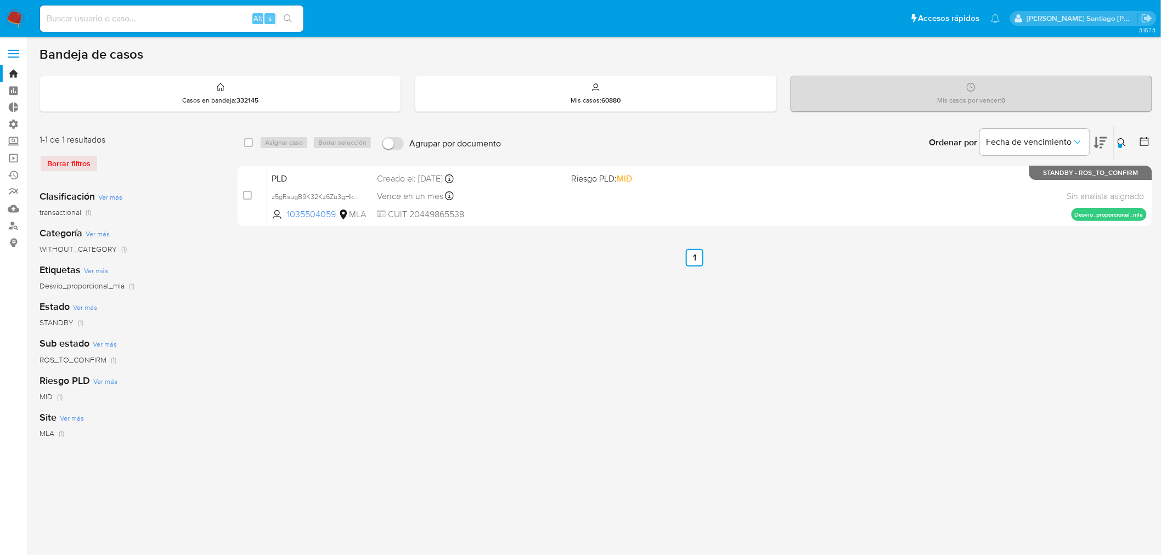
drag, startPoint x: 245, startPoint y: 196, endPoint x: 268, endPoint y: 160, distance: 42.6
click at [245, 197] on input "checkbox" at bounding box center [247, 195] width 9 height 9
checkbox input "true"
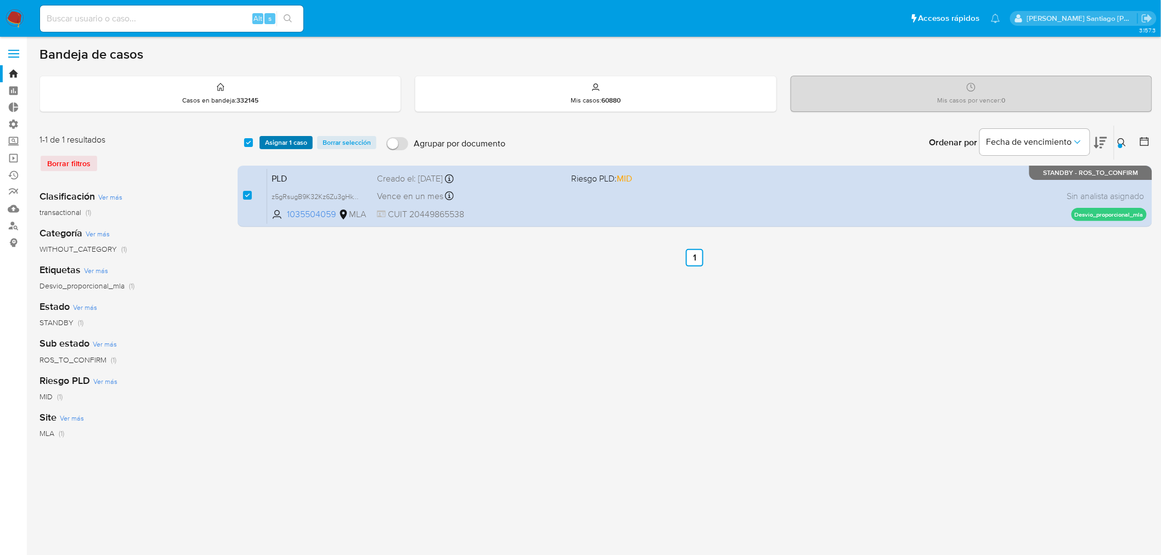
click at [283, 137] on span "Asignar 1 caso" at bounding box center [286, 142] width 42 height 11
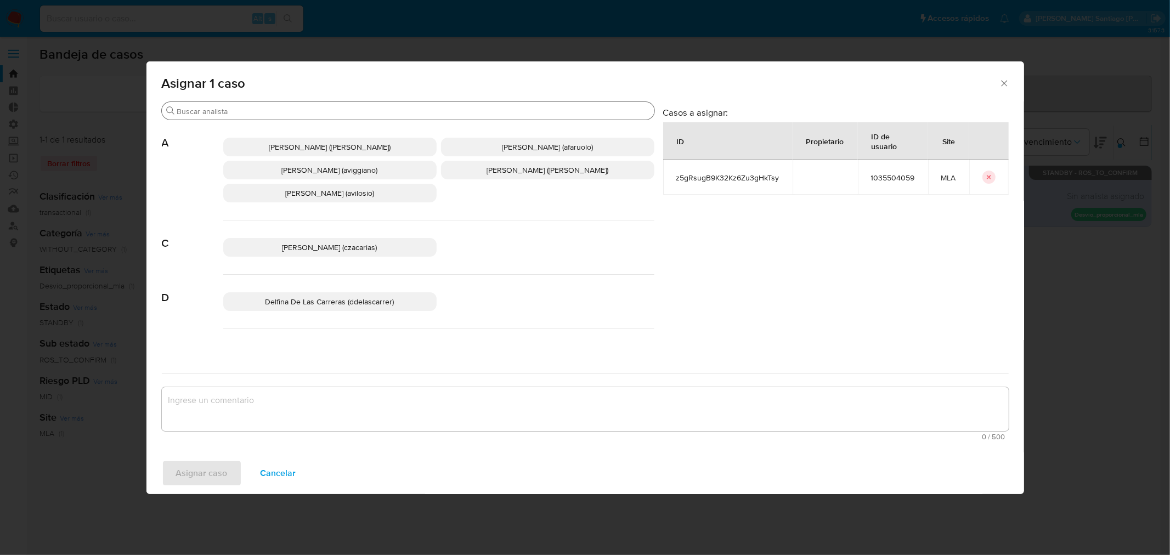
click at [260, 111] on input "Buscar" at bounding box center [413, 111] width 473 height 10
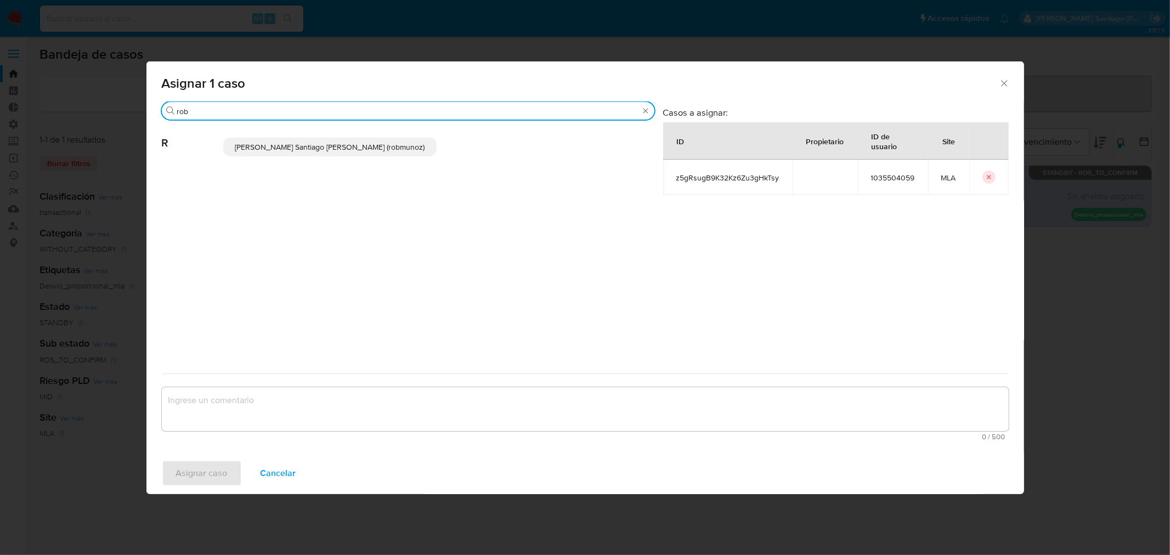
type input "rob"
drag, startPoint x: 298, startPoint y: 151, endPoint x: 302, endPoint y: 210, distance: 59.4
click at [298, 154] on p "Roberto Santiago Munoz (robmunoz)" at bounding box center [329, 147] width 213 height 19
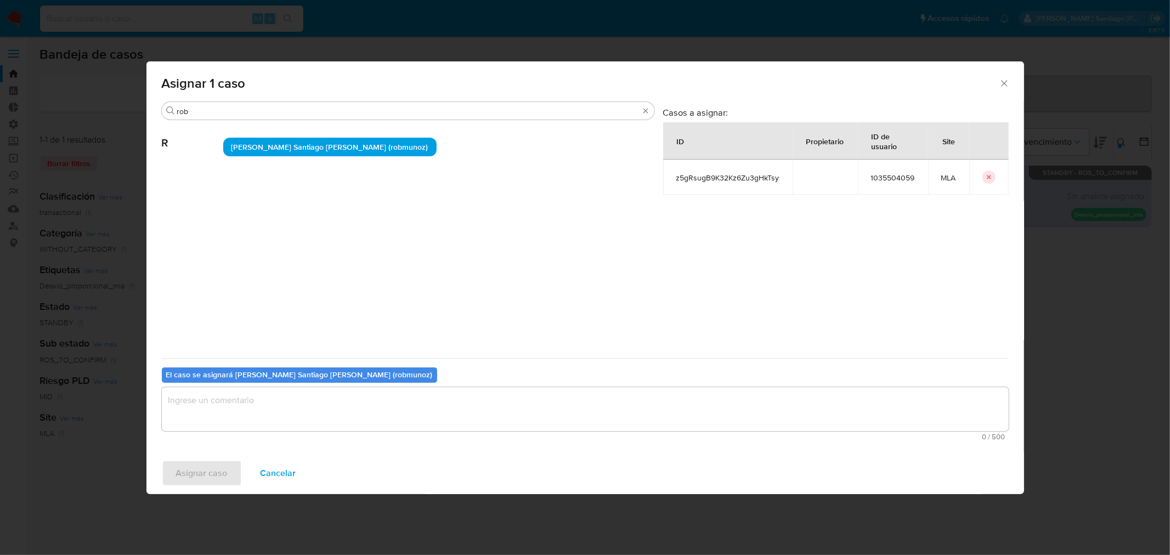
drag, startPoint x: 324, startPoint y: 423, endPoint x: 295, endPoint y: 426, distance: 29.7
click at [324, 423] on textarea "assign-modal" at bounding box center [585, 409] width 847 height 44
click at [223, 467] on span "Asignar caso" at bounding box center [202, 473] width 52 height 24
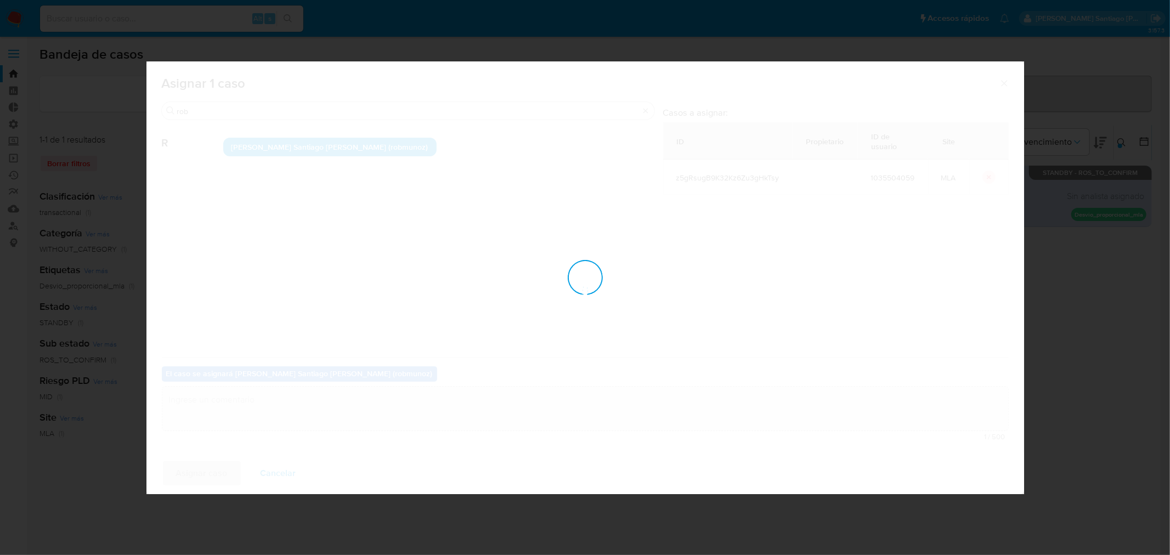
checkbox input "false"
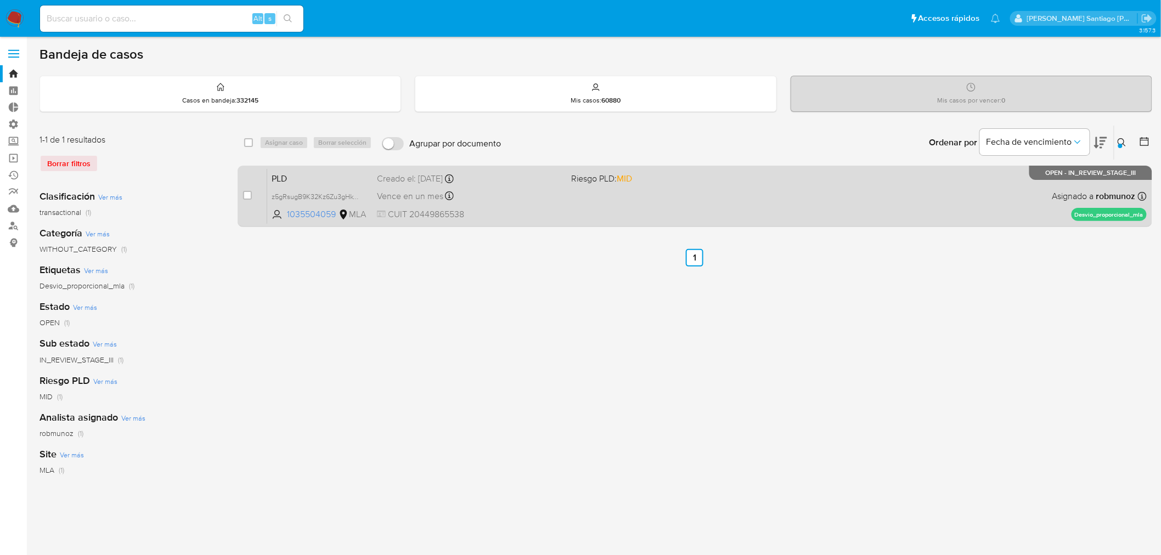
click at [623, 200] on div "PLD z5gRsugB9K32Kz6Zu3gHkTsy 1035504059 MLA Riesgo PLD: MID Creado el: 12/07/20…" at bounding box center [706, 195] width 879 height 55
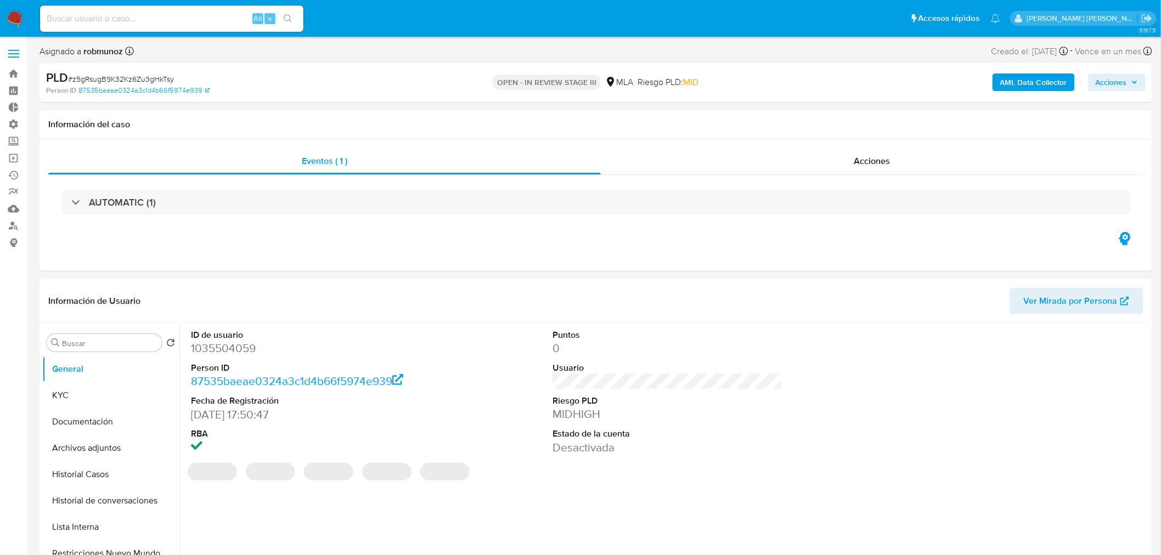
select select "10"
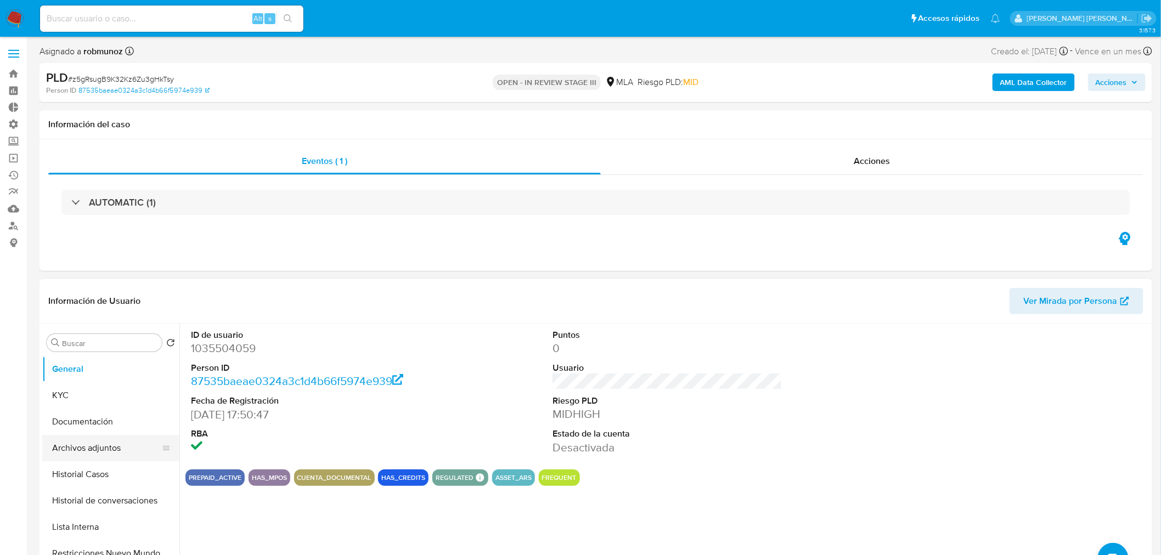
click at [121, 448] on button "Archivos adjuntos" at bounding box center [106, 448] width 128 height 26
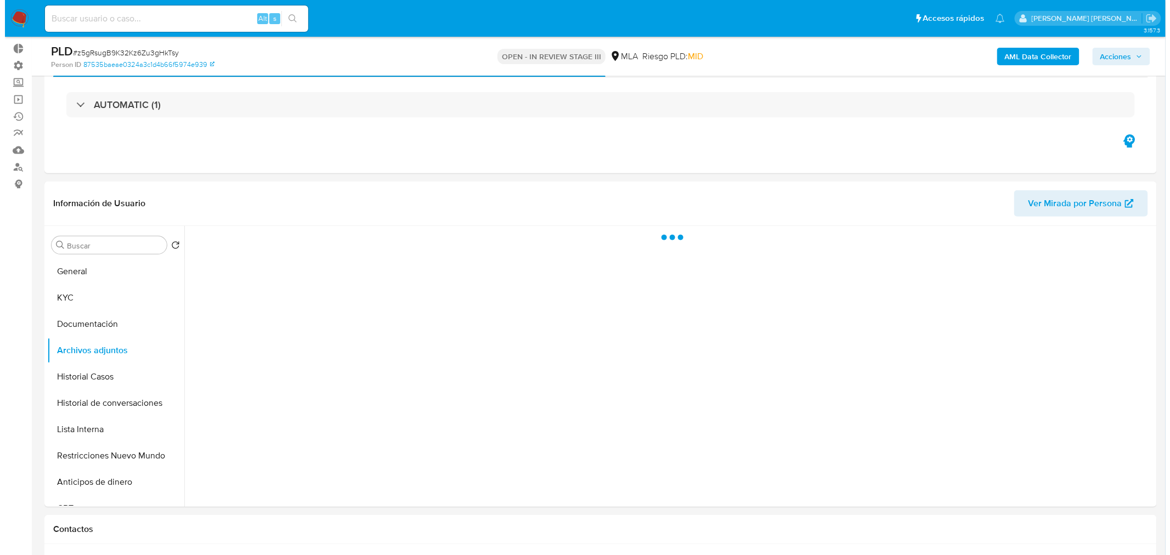
scroll to position [122, 0]
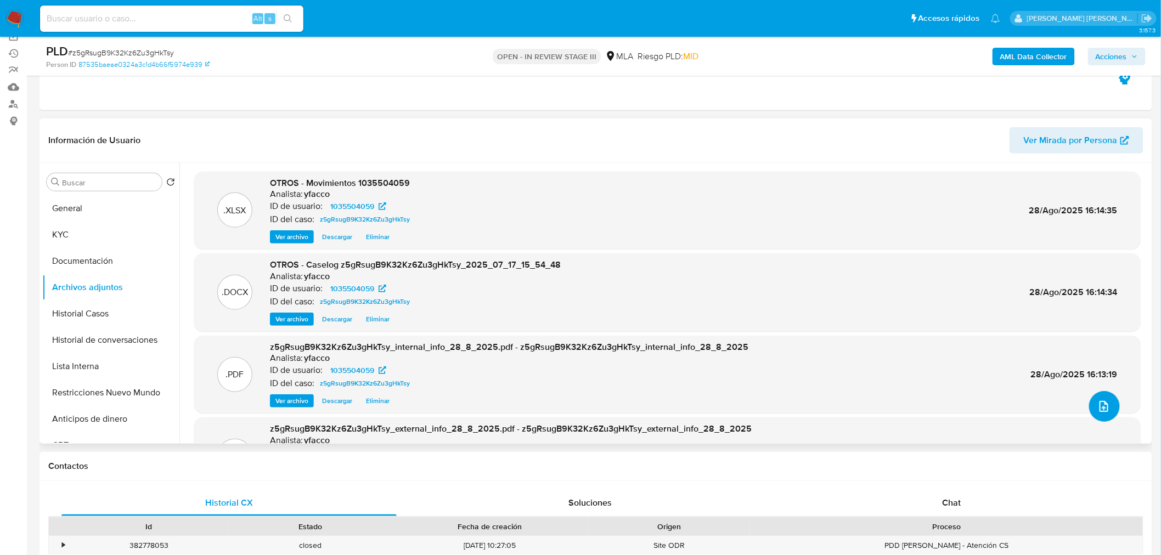
click at [1098, 415] on button "upload-file" at bounding box center [1104, 406] width 31 height 31
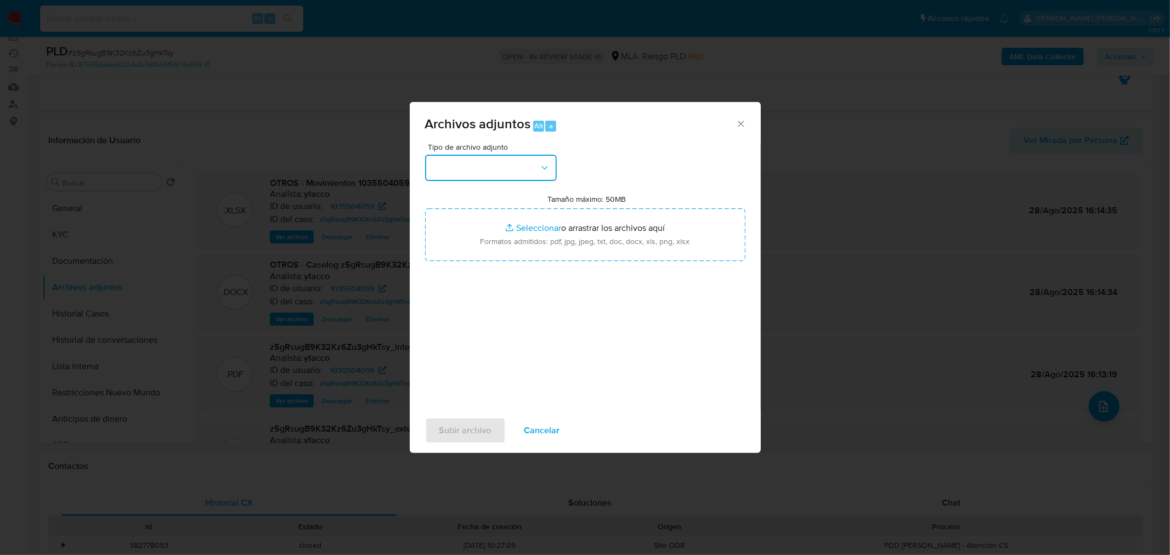
click at [484, 163] on button "button" at bounding box center [491, 168] width 132 height 26
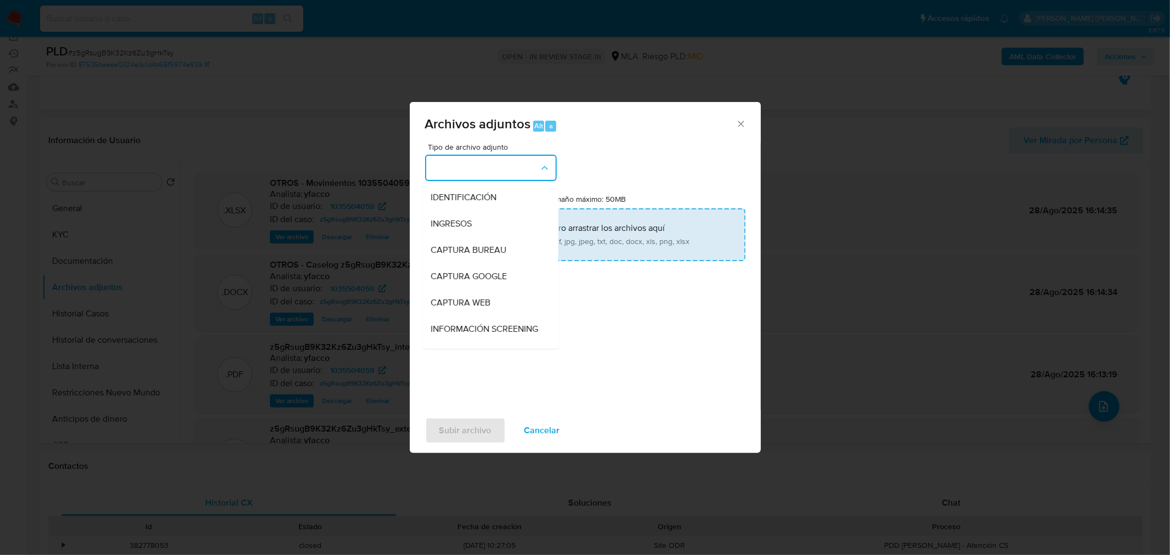
drag, startPoint x: 477, startPoint y: 196, endPoint x: 500, endPoint y: 234, distance: 44.8
click at [477, 196] on span "IDENTIFICACIÓN" at bounding box center [464, 196] width 66 height 11
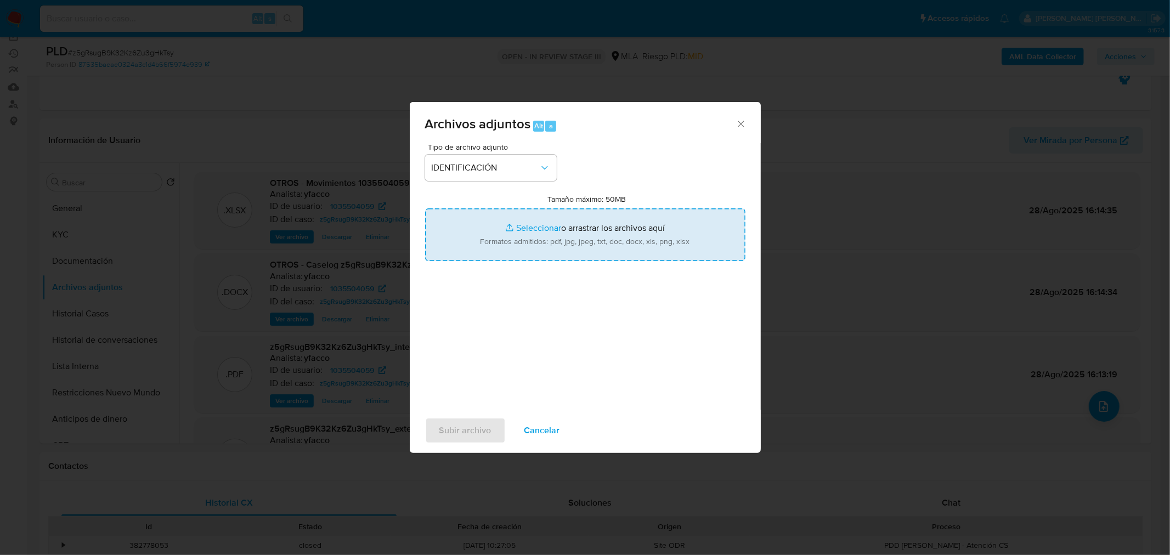
click at [502, 236] on input "Tamaño máximo: 50MB Seleccionar archivos" at bounding box center [585, 234] width 320 height 53
type input "C:\fakepath\Caselog z5gRsugB9K32Kz6Zu3gHkTsy_VII.docx"
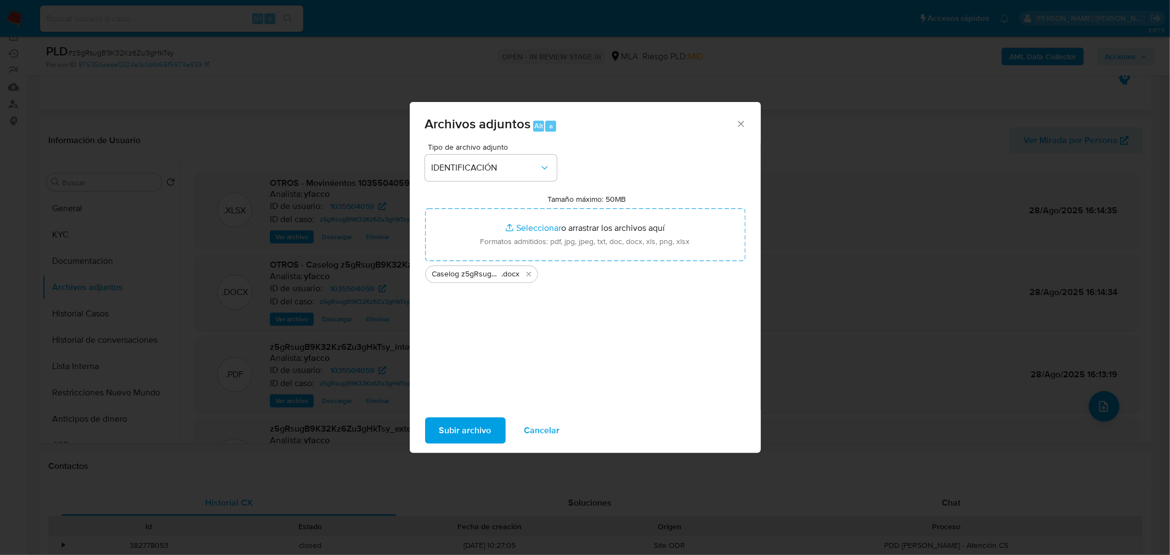
click at [486, 433] on span "Subir archivo" at bounding box center [465, 431] width 52 height 24
